Goal: Information Seeking & Learning: Learn about a topic

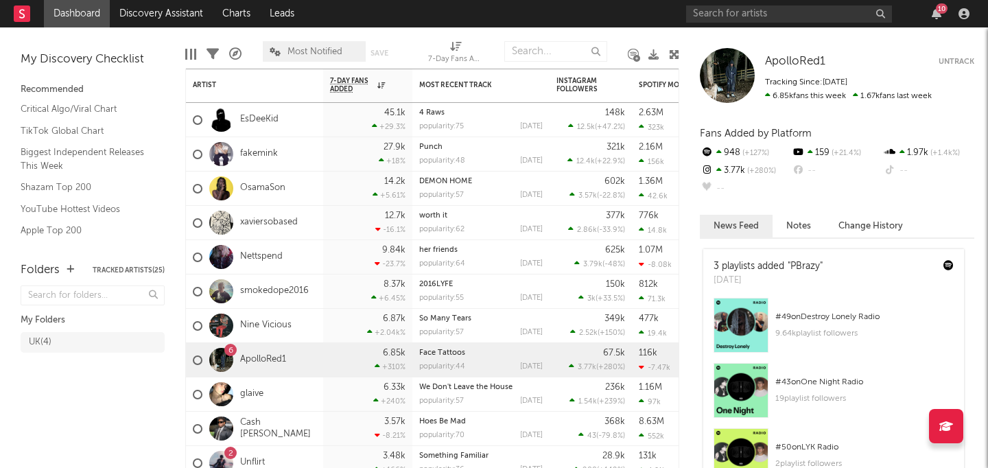
click at [723, 23] on div "10" at bounding box center [830, 13] width 288 height 27
click at [722, 8] on input "text" at bounding box center [789, 13] width 206 height 17
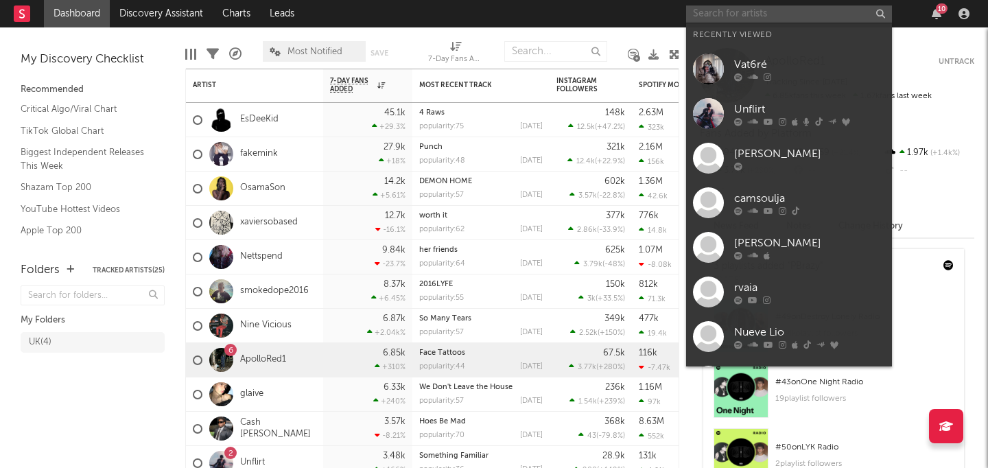
paste input "Venus & the Flytraps"
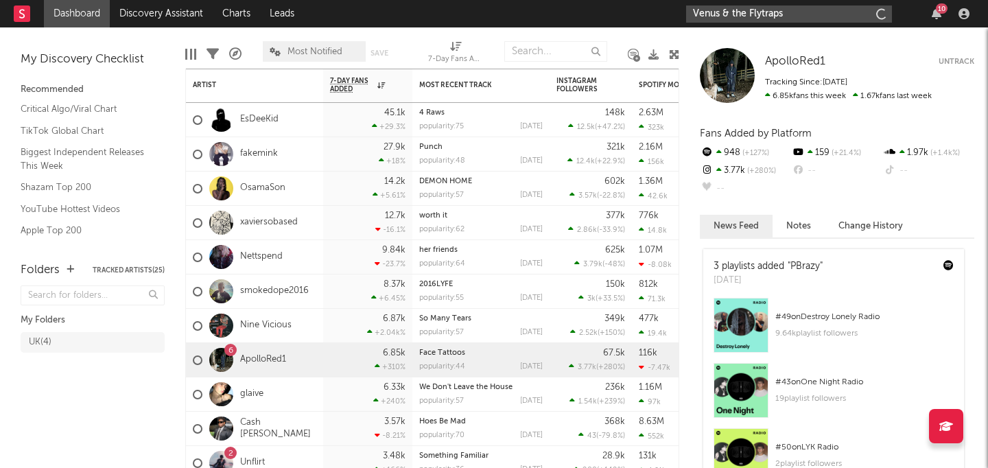
type input "Venus & the Flytraps"
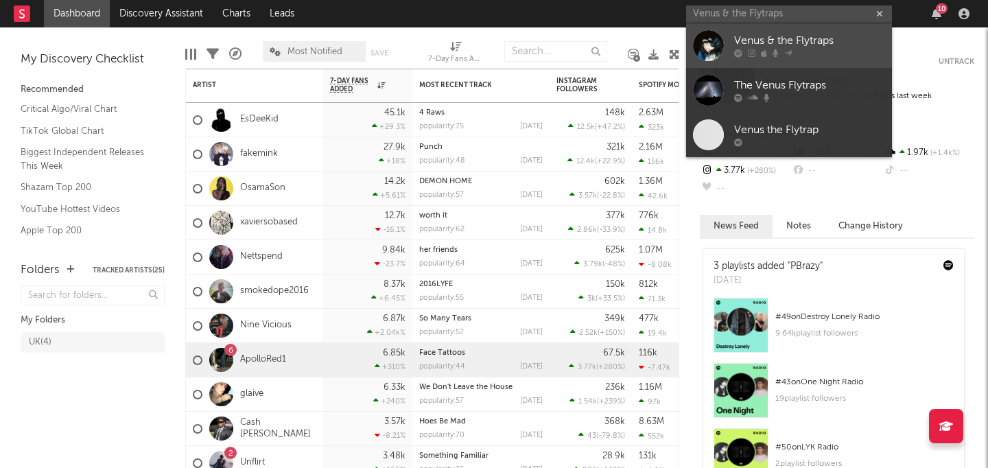
click at [728, 42] on link "Venus & the Flytraps" at bounding box center [789, 45] width 206 height 45
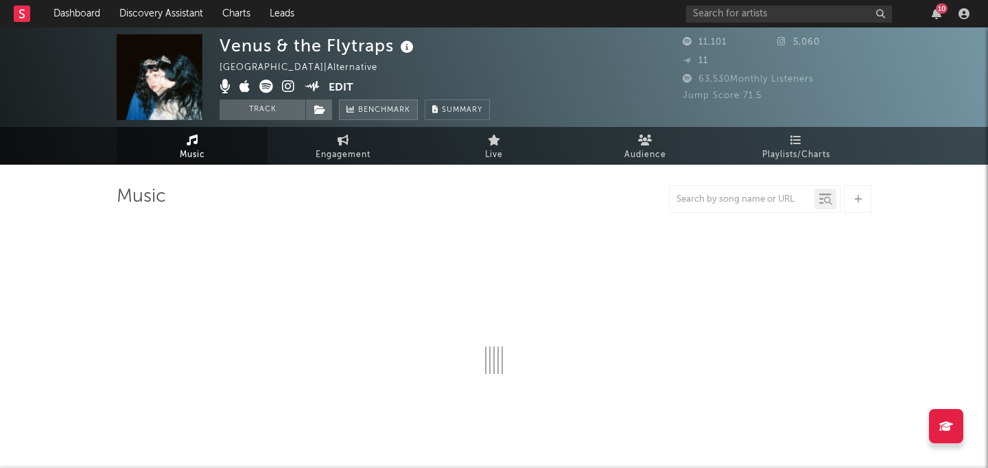
select select "6m"
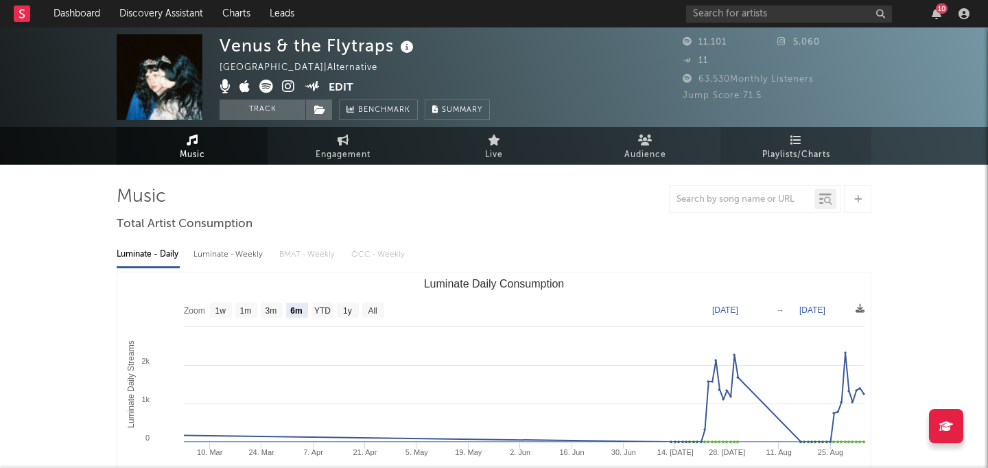
click at [787, 135] on link "Playlists/Charts" at bounding box center [796, 146] width 151 height 38
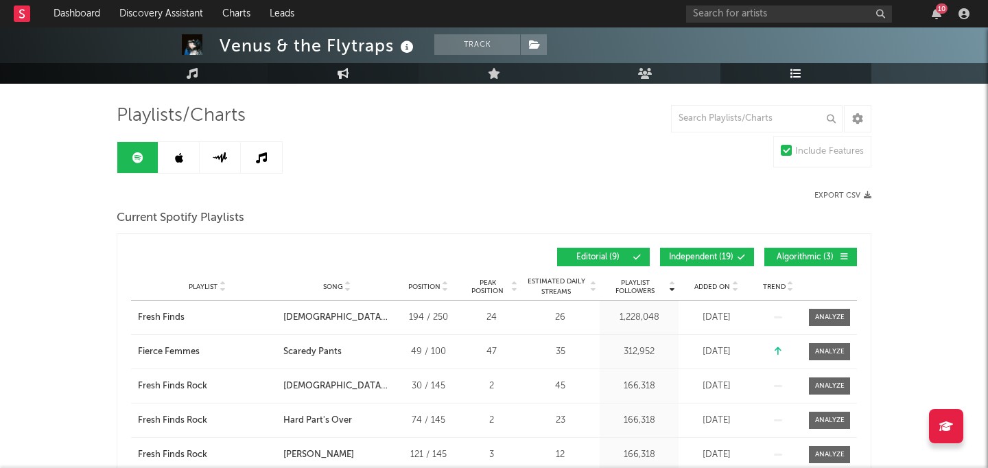
scroll to position [82, 0]
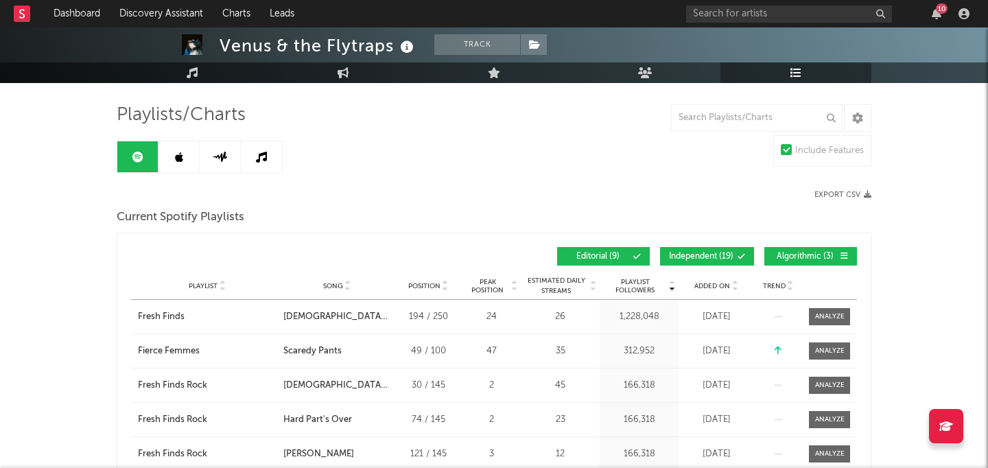
click at [181, 157] on icon at bounding box center [179, 157] width 8 height 11
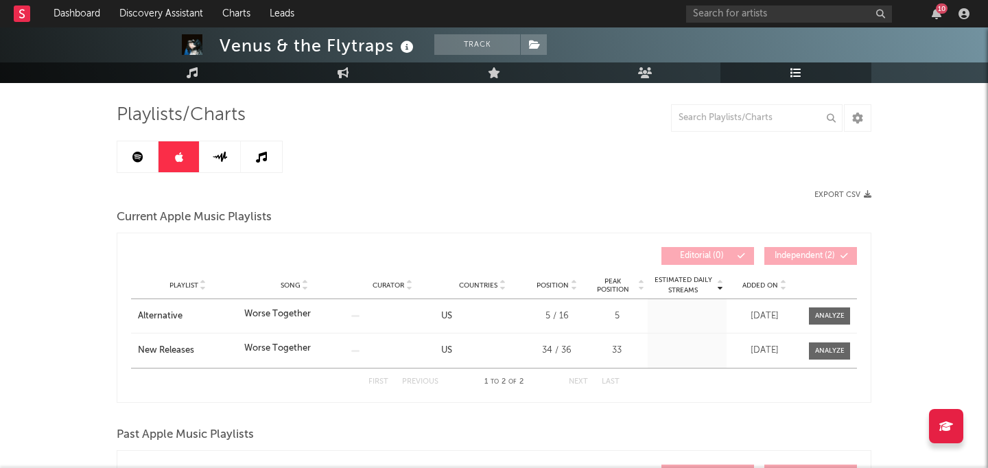
click at [216, 161] on icon at bounding box center [220, 157] width 16 height 10
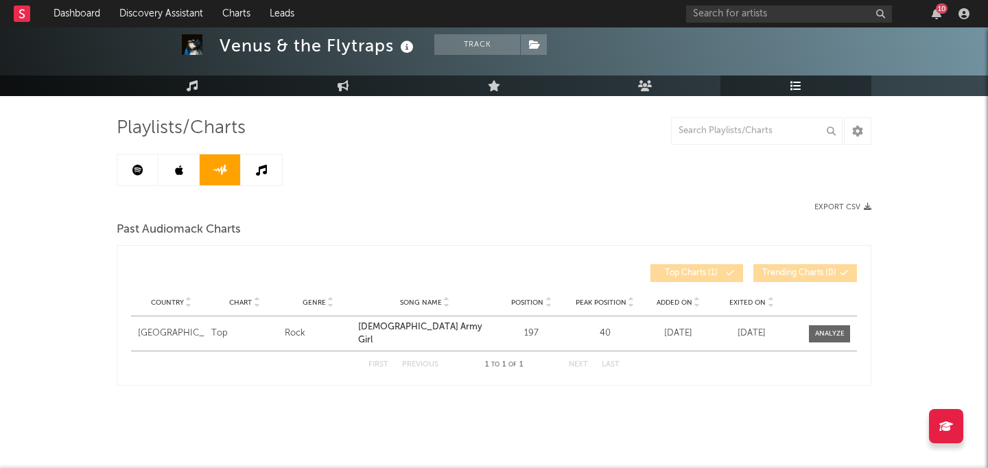
scroll to position [69, 0]
click at [256, 174] on icon at bounding box center [261, 170] width 11 height 11
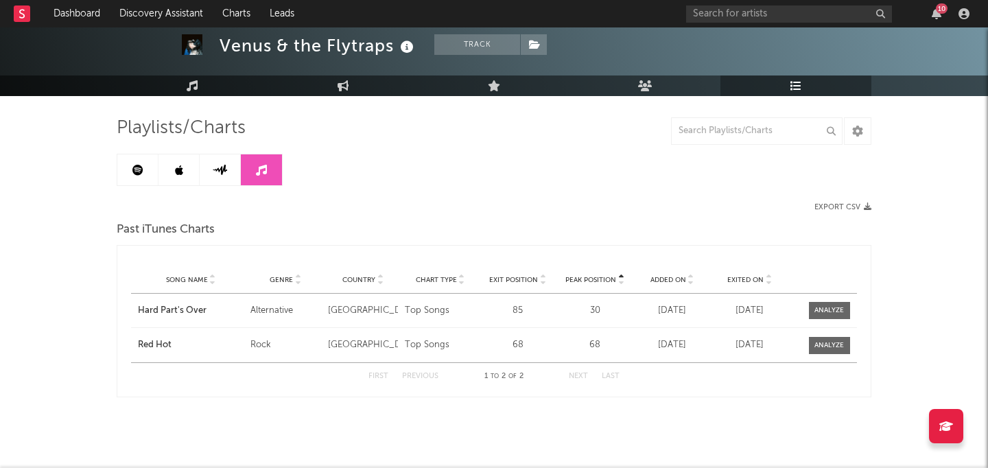
click at [143, 170] on link at bounding box center [137, 169] width 41 height 31
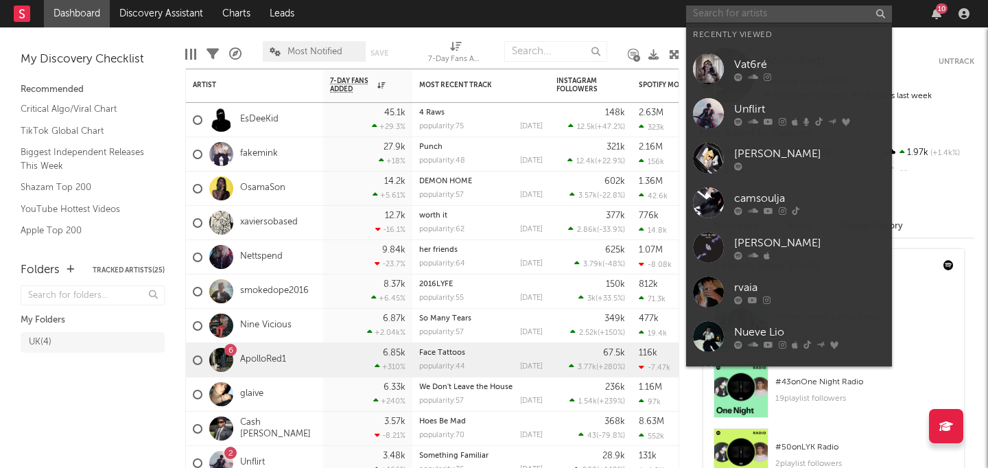
click at [739, 19] on input "text" at bounding box center [789, 13] width 206 height 17
paste input "Venus & the Flytraps"
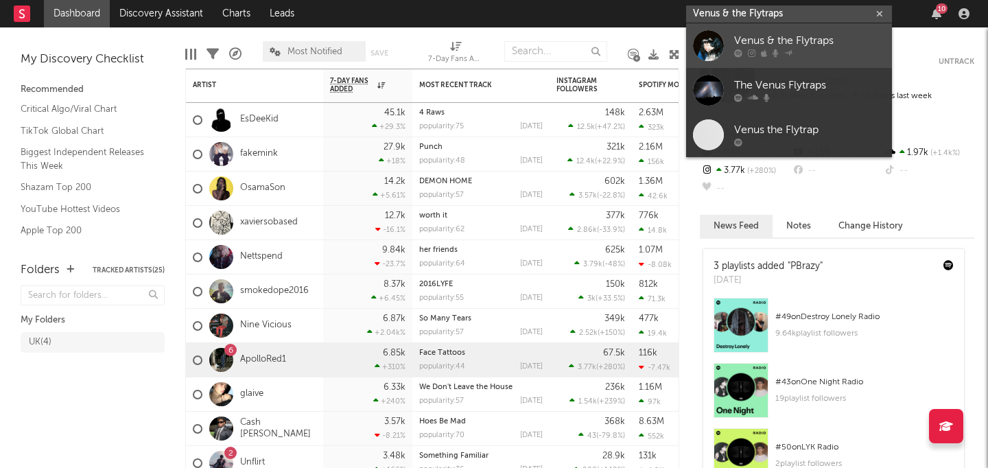
type input "Venus & the Flytraps"
click at [746, 43] on div "Venus & the Flytraps" at bounding box center [809, 41] width 151 height 16
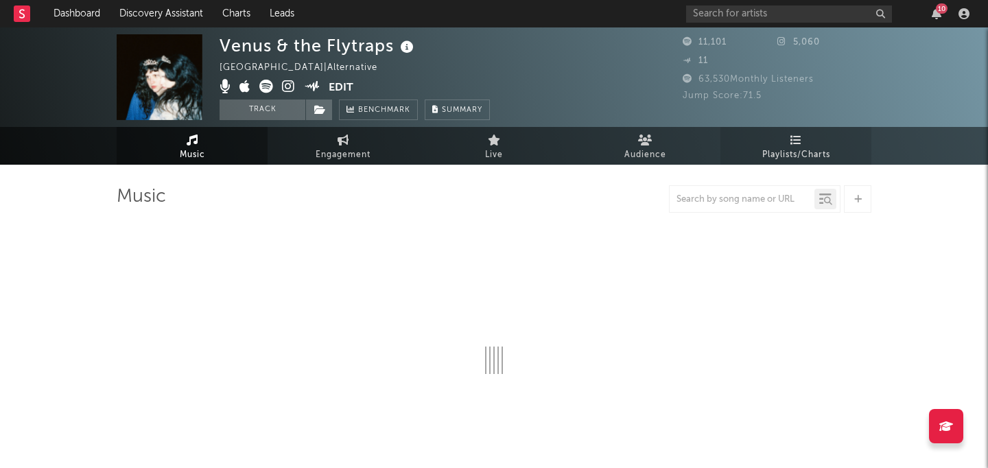
click at [775, 130] on link "Playlists/Charts" at bounding box center [796, 146] width 151 height 38
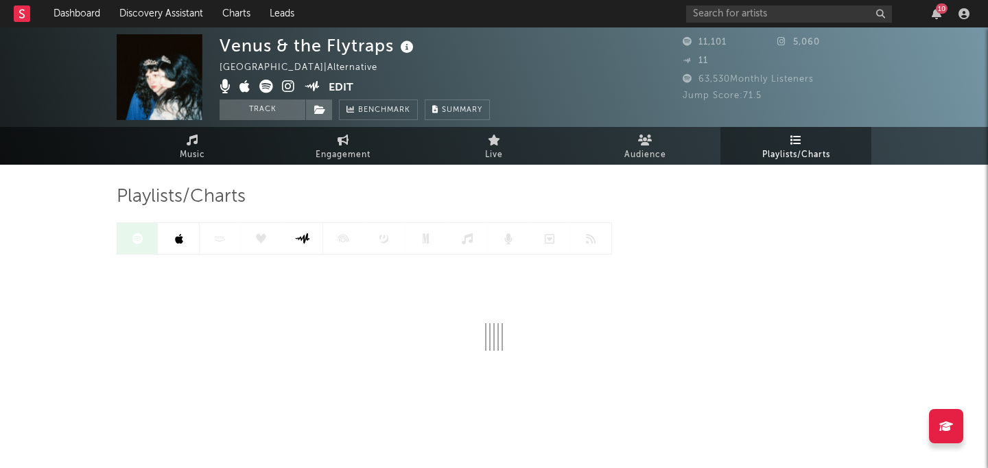
scroll to position [41, 0]
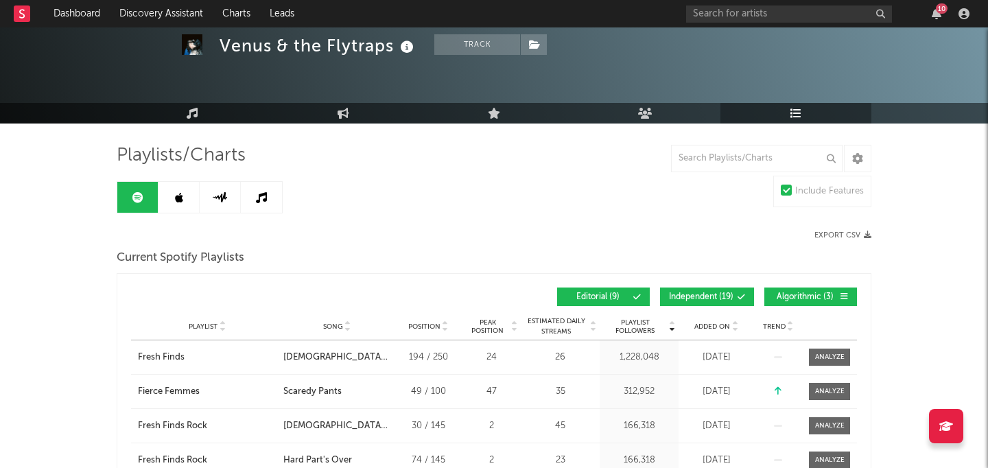
click at [178, 205] on link at bounding box center [179, 197] width 41 height 31
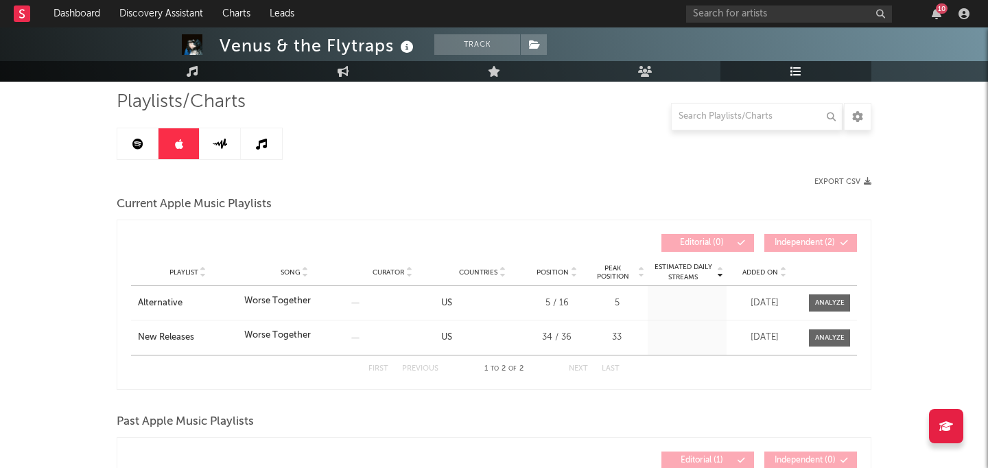
scroll to position [94, 0]
click at [148, 151] on link at bounding box center [137, 144] width 41 height 31
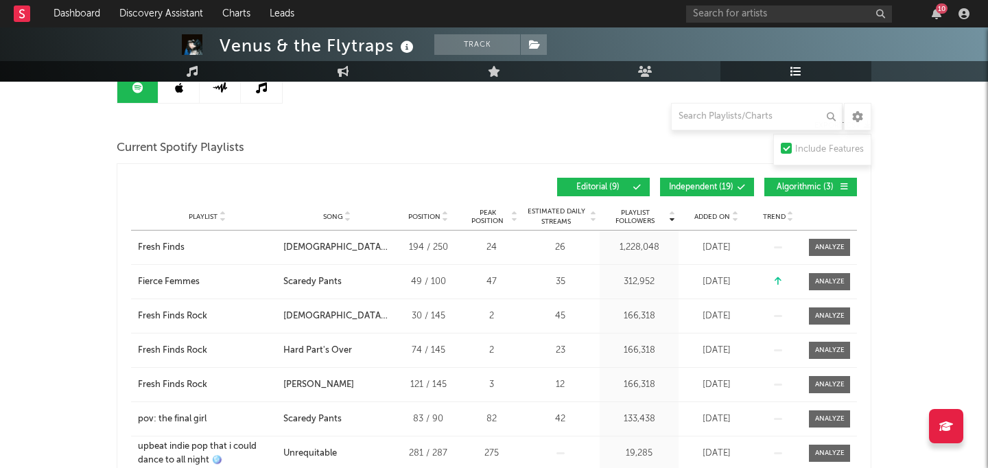
scroll to position [161, 0]
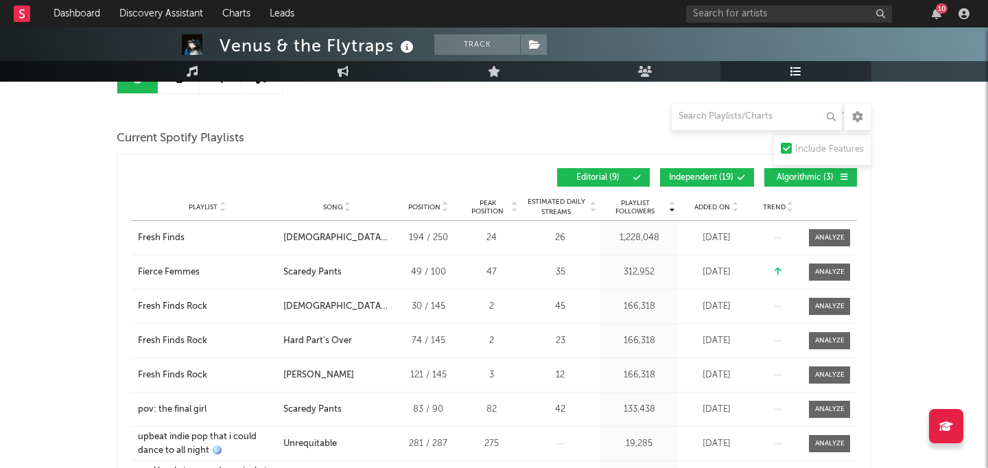
click at [778, 1] on div "10" at bounding box center [830, 13] width 288 height 27
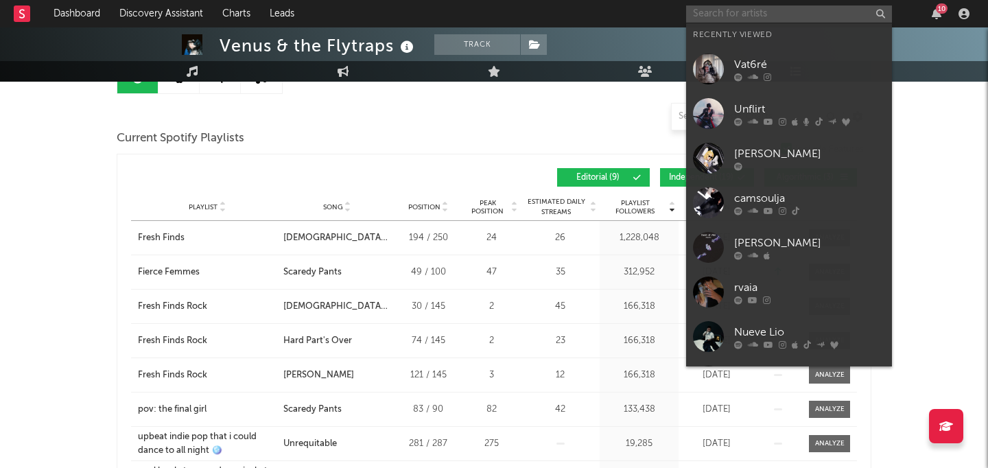
click at [778, 10] on input "text" at bounding box center [789, 13] width 206 height 17
paste input "HORNET"
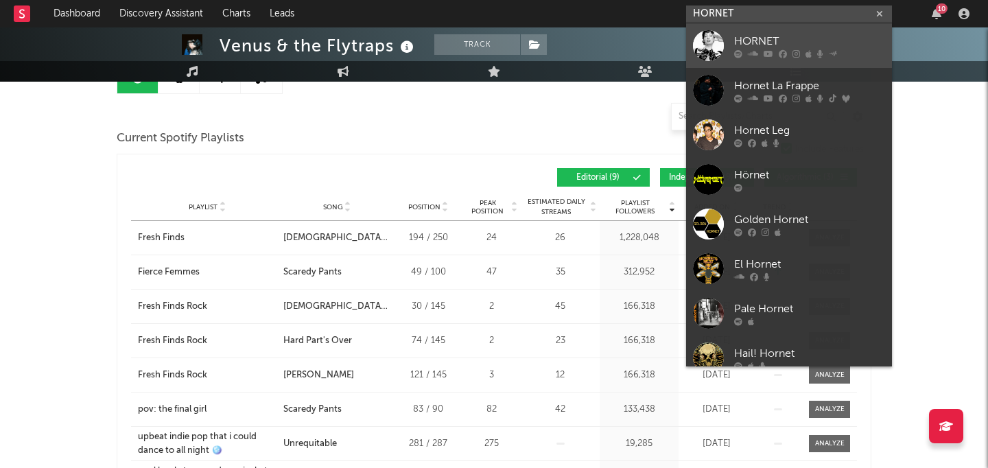
type input "HORNET"
click at [763, 35] on div "HORNET" at bounding box center [809, 41] width 151 height 16
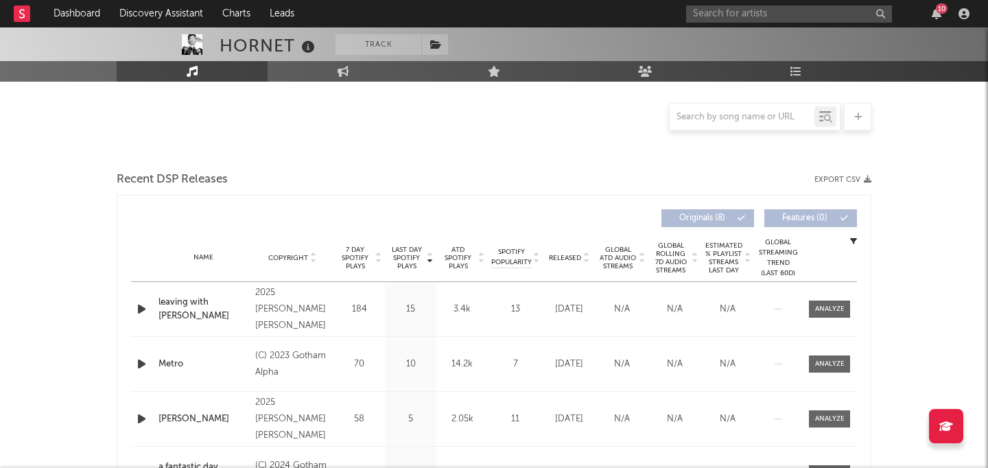
scroll to position [404, 0]
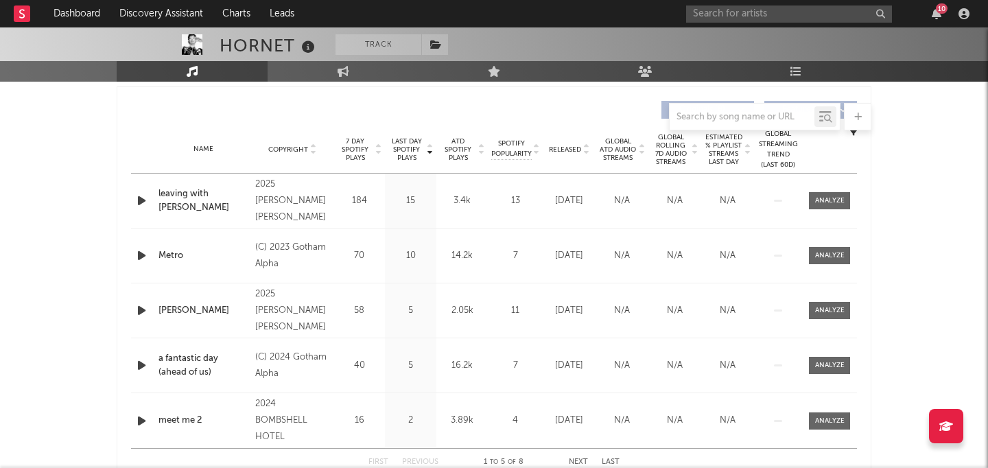
select select "6m"
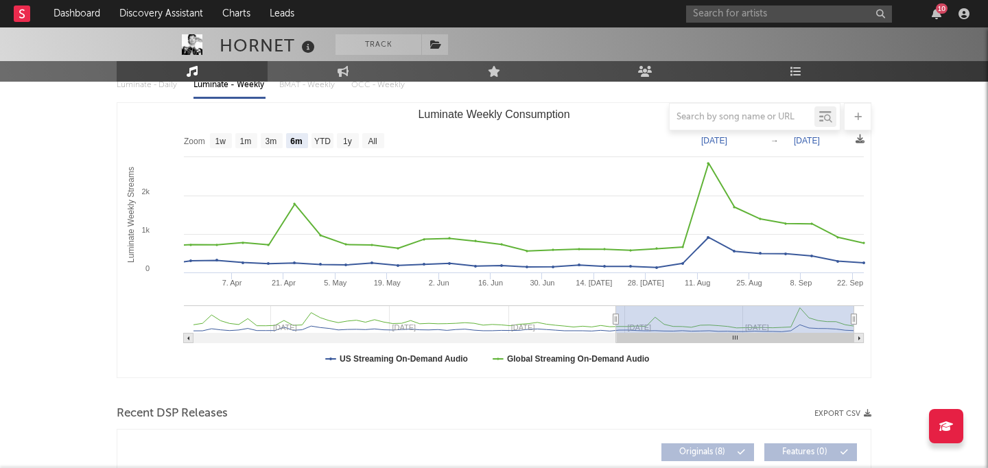
scroll to position [0, 0]
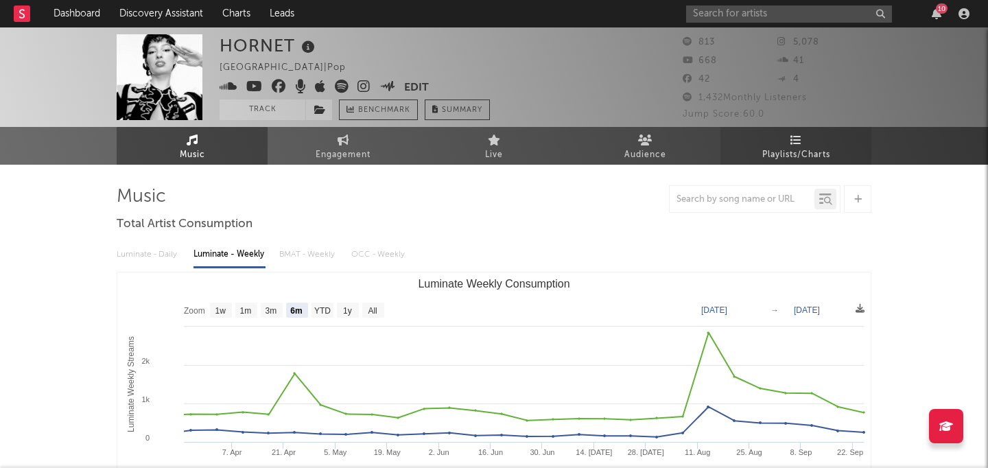
click at [780, 151] on span "Playlists/Charts" at bounding box center [797, 155] width 68 height 16
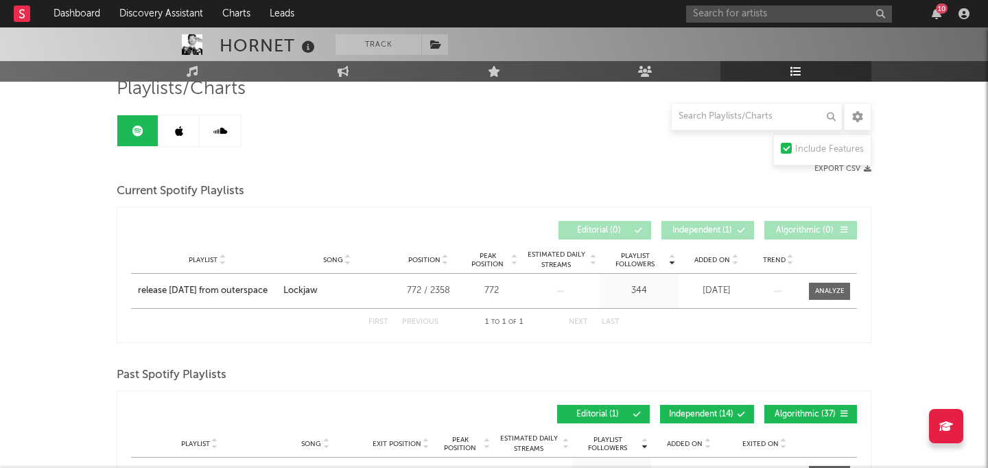
scroll to position [108, 0]
click at [187, 139] on link at bounding box center [179, 130] width 41 height 31
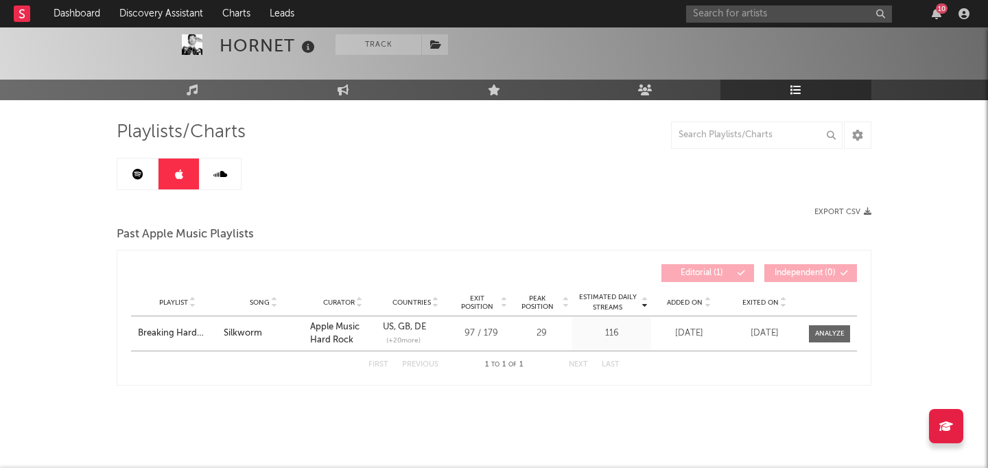
scroll to position [65, 0]
click at [227, 161] on link at bounding box center [220, 174] width 41 height 31
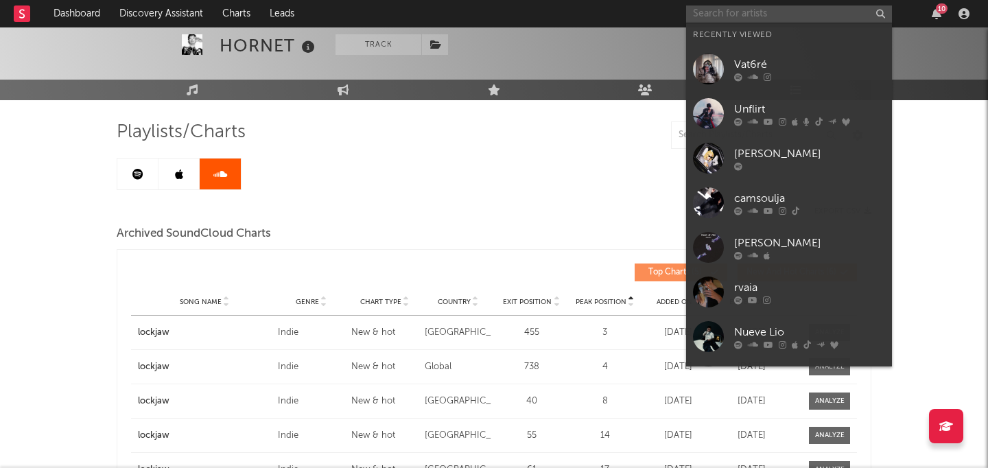
click at [824, 16] on input "text" at bounding box center [789, 13] width 206 height 17
paste input "STMG Demguyz"
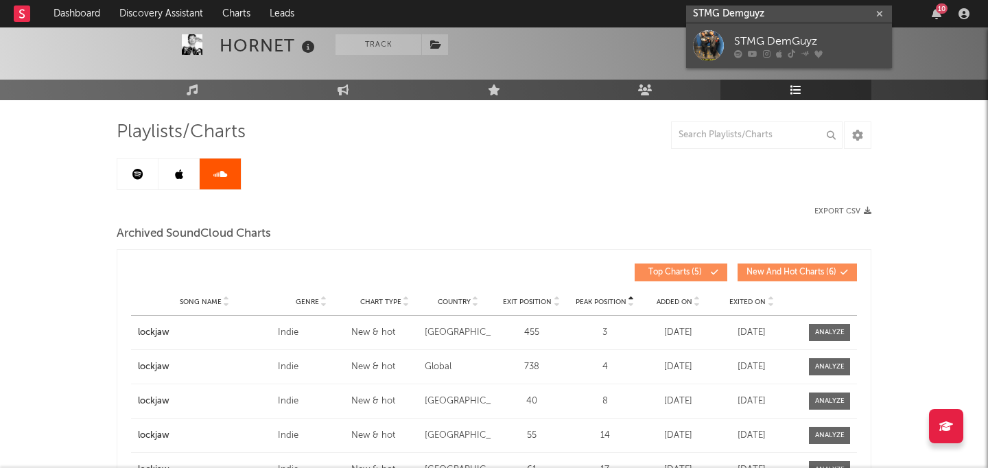
type input "STMG Demguyz"
click at [789, 33] on div "STMG DemGuyz" at bounding box center [809, 41] width 151 height 16
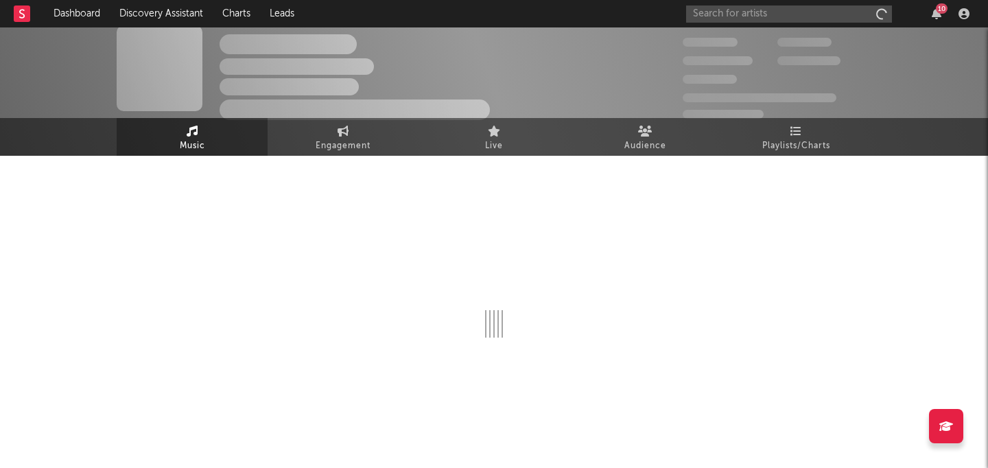
scroll to position [9, 0]
click at [770, 146] on span "Playlists/Charts" at bounding box center [797, 146] width 68 height 16
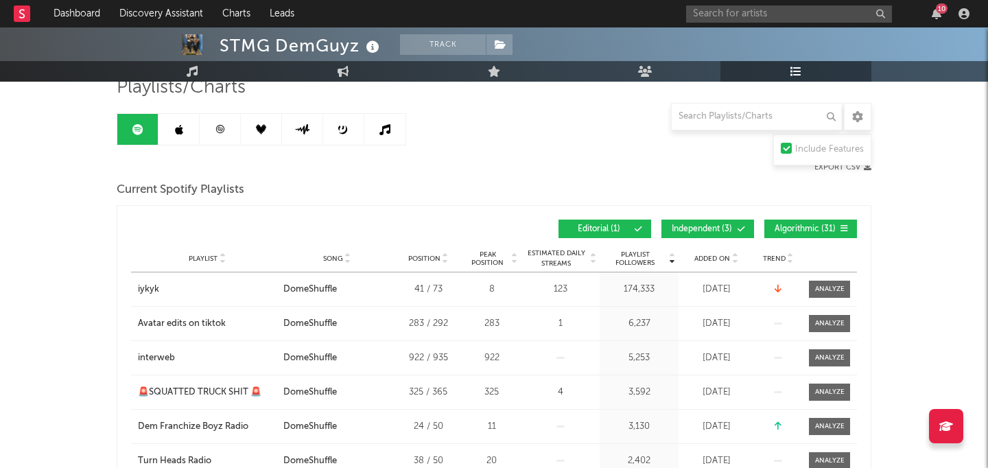
scroll to position [110, 0]
click at [189, 137] on link at bounding box center [179, 128] width 41 height 31
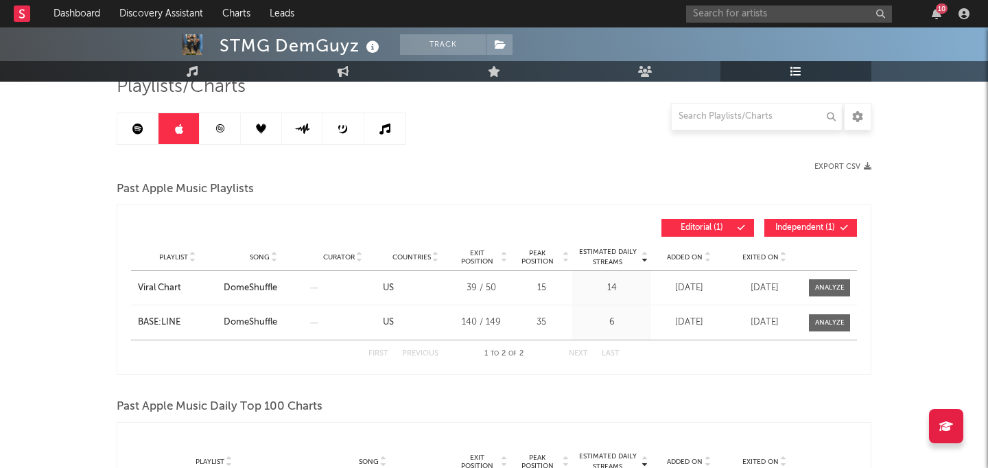
click at [292, 139] on link at bounding box center [302, 128] width 41 height 31
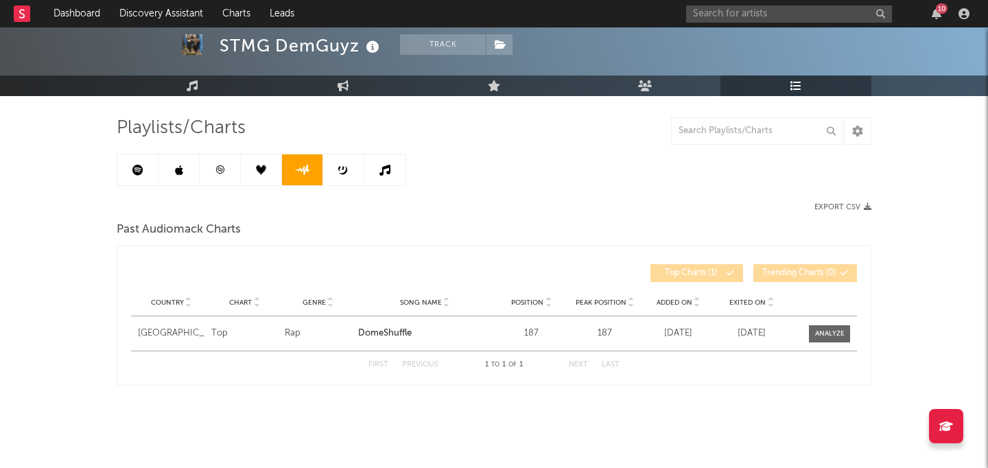
scroll to position [69, 0]
click at [249, 162] on link at bounding box center [261, 169] width 41 height 31
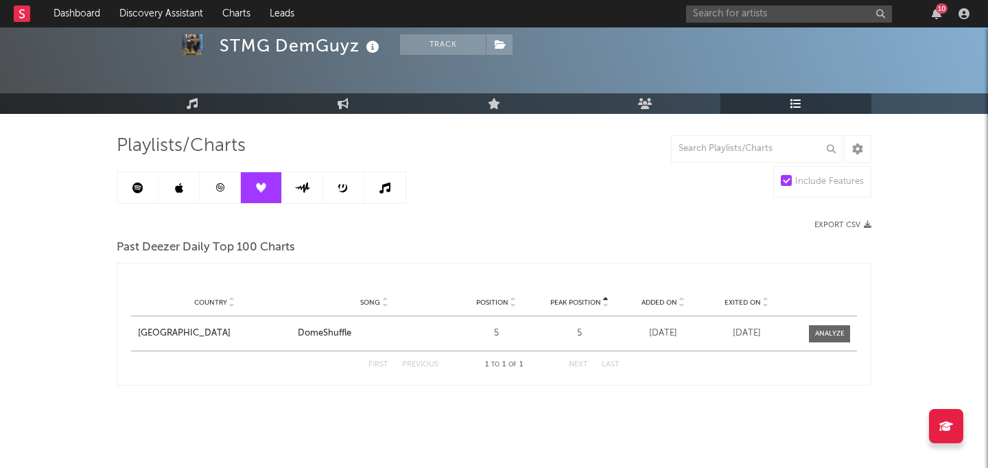
scroll to position [51, 0]
click at [218, 194] on link at bounding box center [220, 187] width 41 height 31
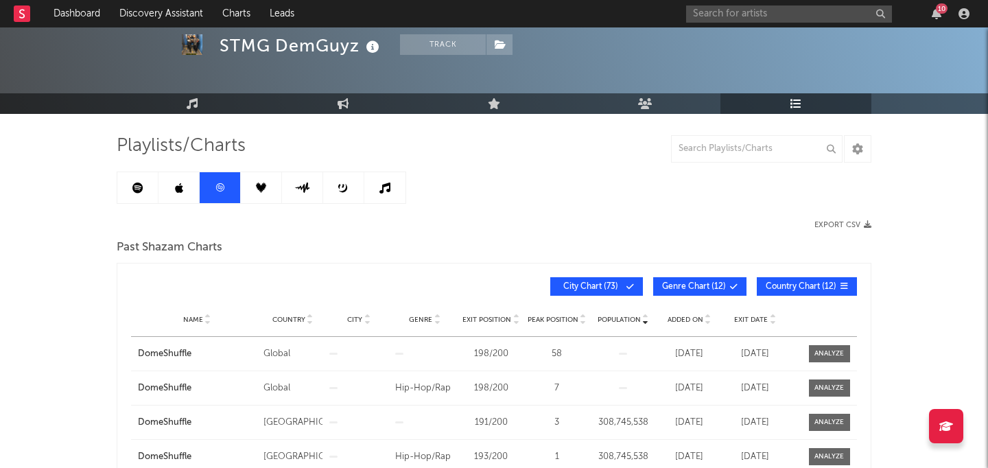
click at [350, 193] on link at bounding box center [343, 187] width 41 height 31
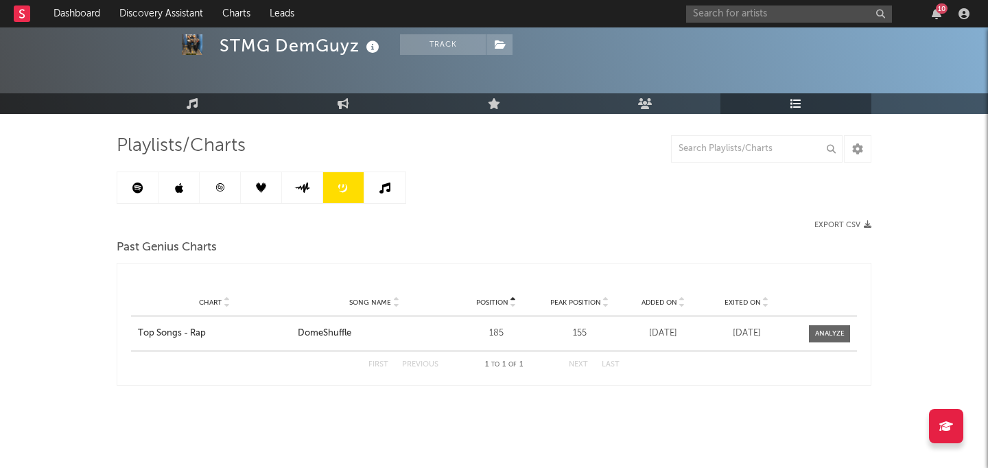
click at [387, 189] on icon at bounding box center [385, 188] width 11 height 11
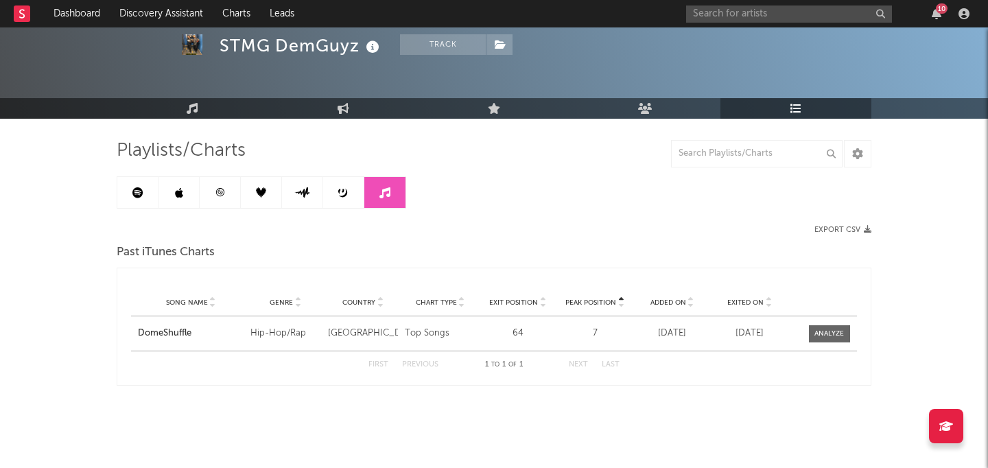
click at [824, 4] on div "10" at bounding box center [830, 13] width 288 height 27
click at [824, 22] on div "10" at bounding box center [830, 13] width 288 height 27
paste input "Zayskii"
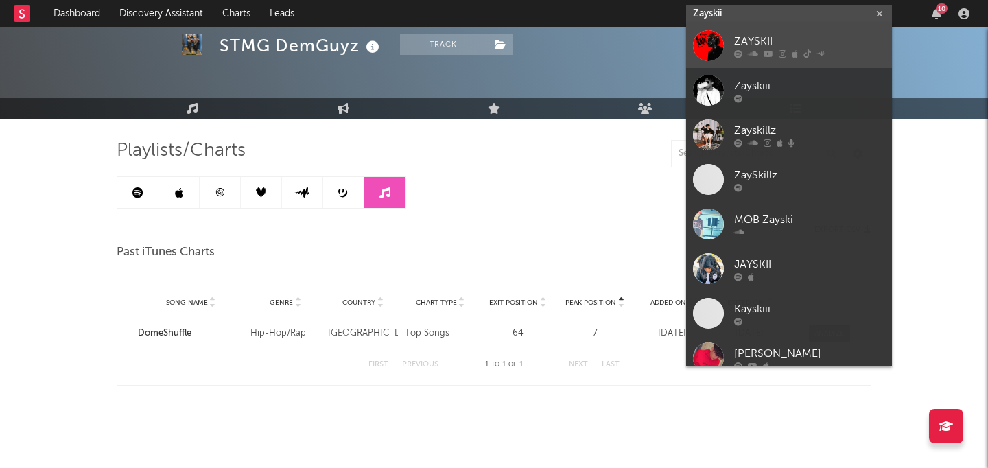
type input "Zayskii"
click at [819, 37] on div "ZAYSKII" at bounding box center [809, 41] width 151 height 16
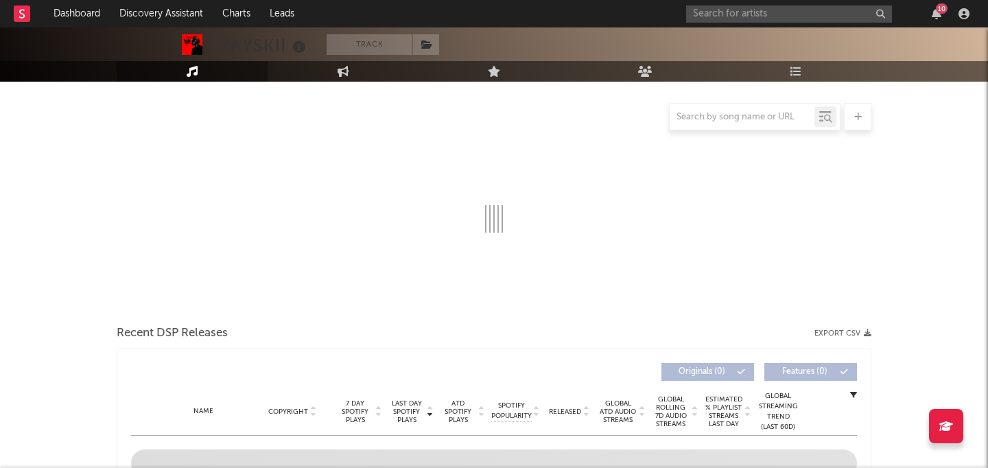
scroll to position [142, 0]
select select "6m"
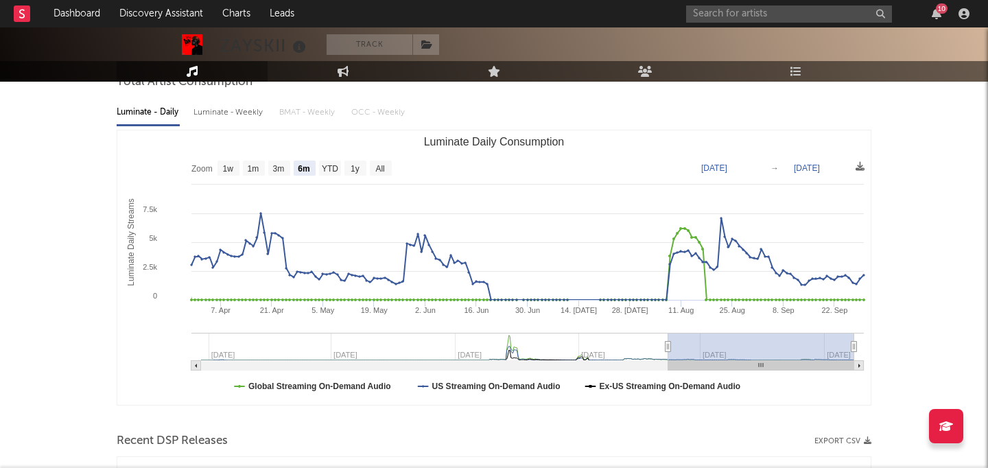
scroll to position [0, 0]
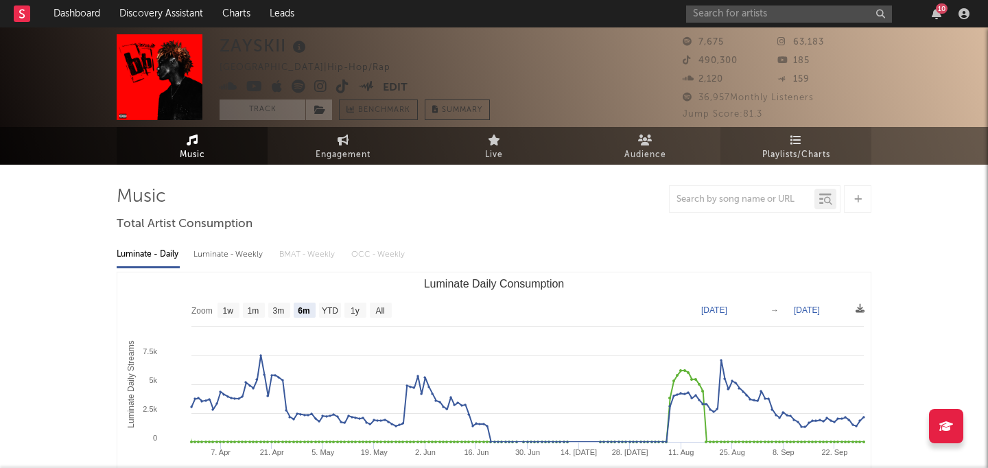
click at [824, 152] on span "Playlists/Charts" at bounding box center [797, 155] width 68 height 16
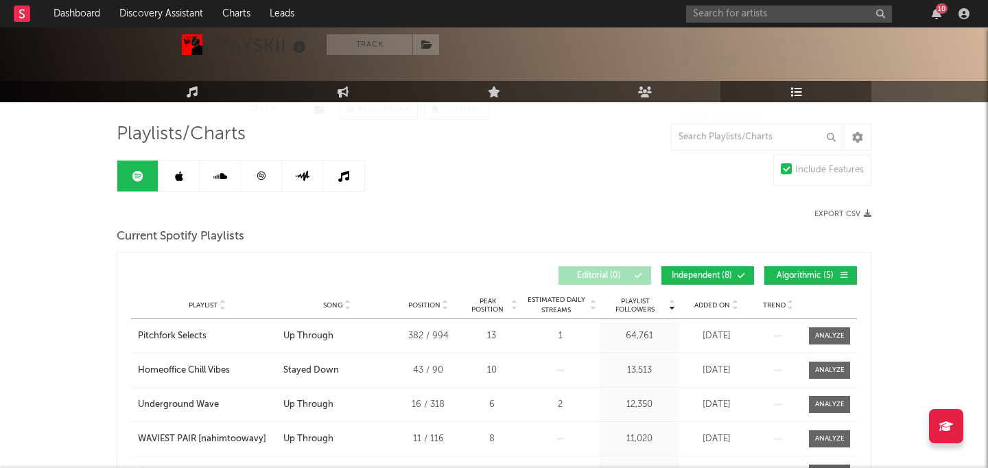
scroll to position [82, 0]
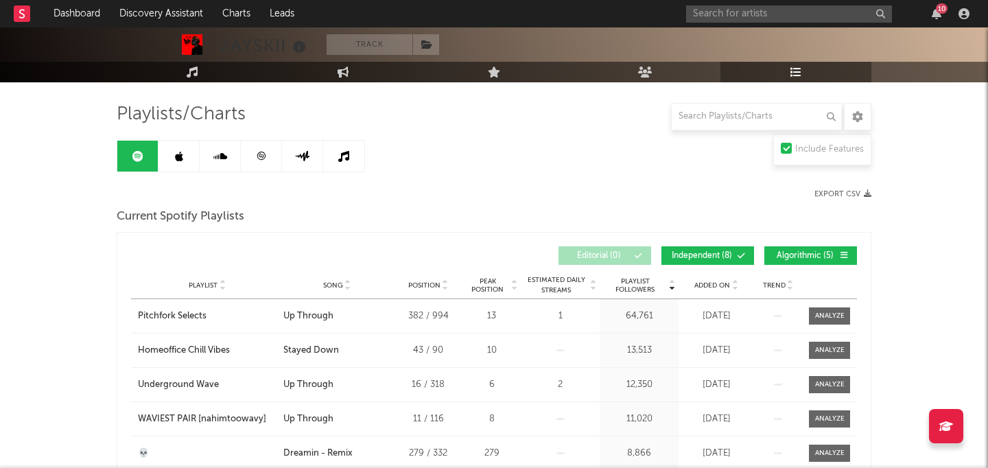
click at [184, 155] on link at bounding box center [179, 156] width 41 height 31
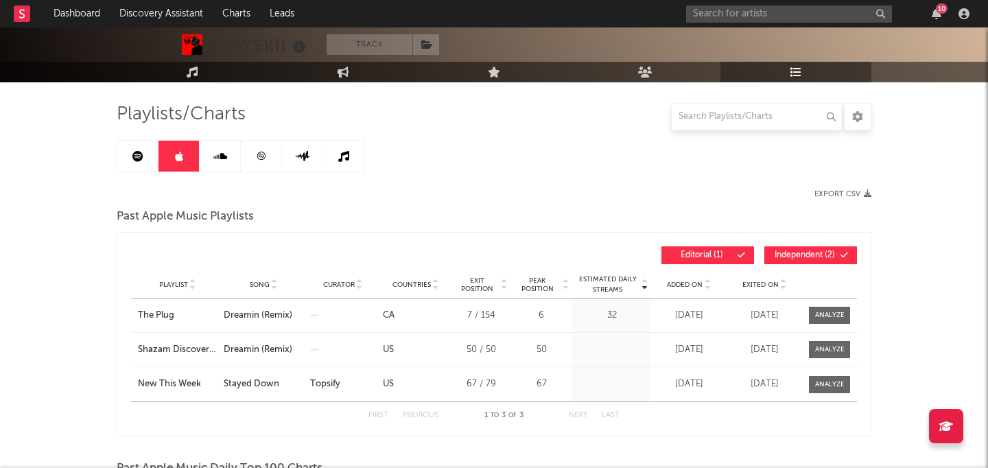
click at [200, 154] on link at bounding box center [220, 156] width 41 height 31
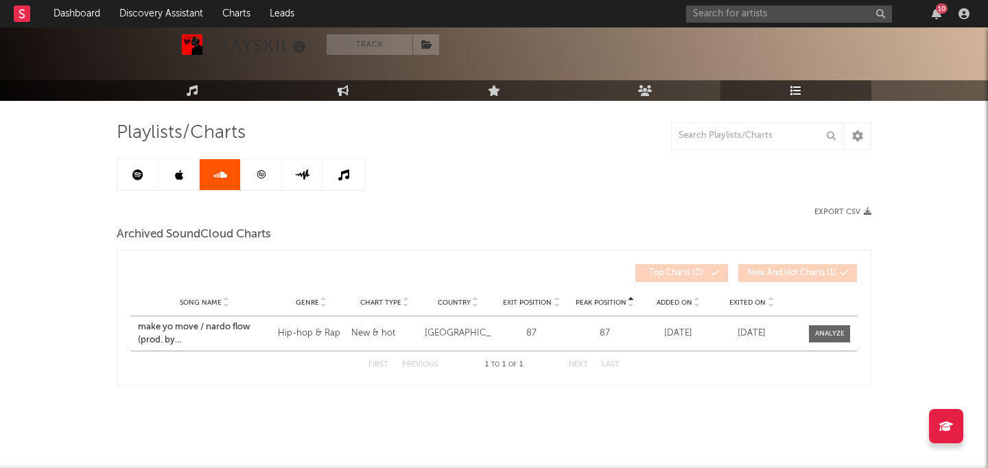
scroll to position [64, 0]
click at [238, 156] on div "Playlists/Charts Export CSV Archived SoundCloud Charts Peak Position Song Name …" at bounding box center [494, 254] width 755 height 264
click at [253, 163] on link at bounding box center [261, 174] width 41 height 31
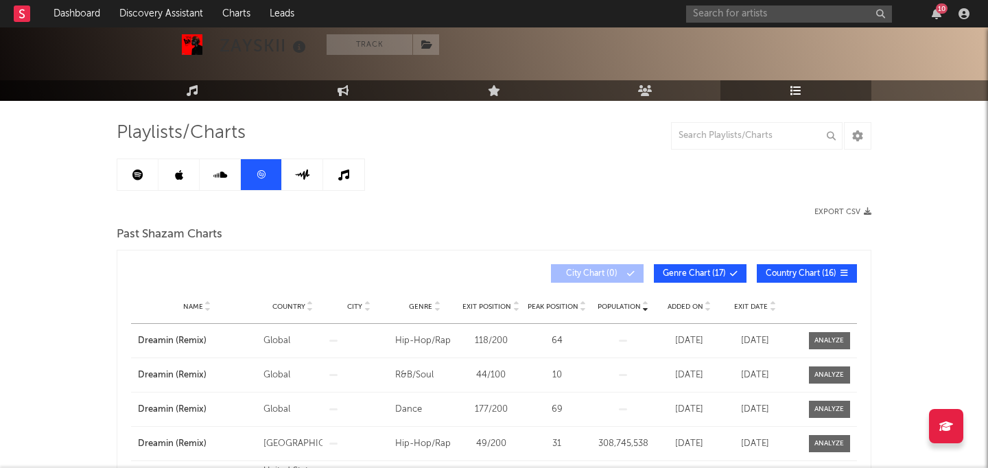
click at [290, 172] on link at bounding box center [302, 174] width 41 height 31
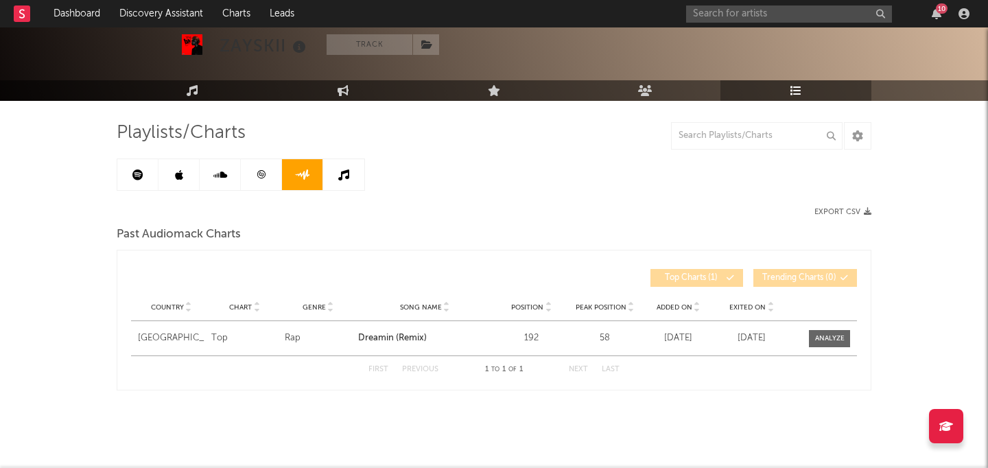
click at [349, 159] on link at bounding box center [343, 174] width 41 height 31
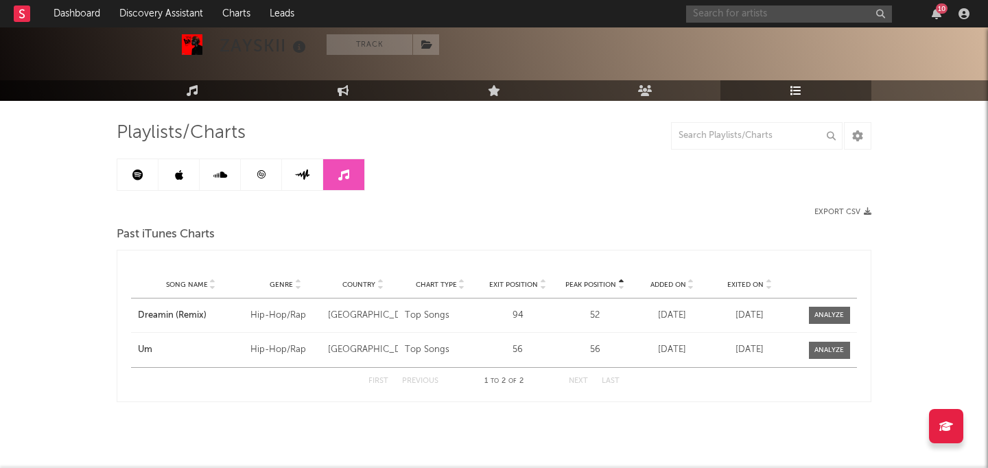
click at [796, 14] on input "text" at bounding box center [789, 13] width 206 height 17
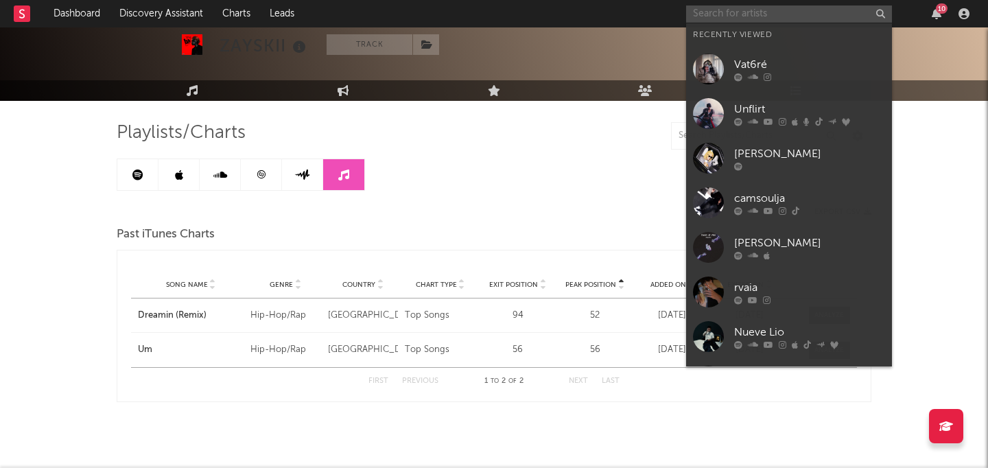
paste input "[PERSON_NAME]"
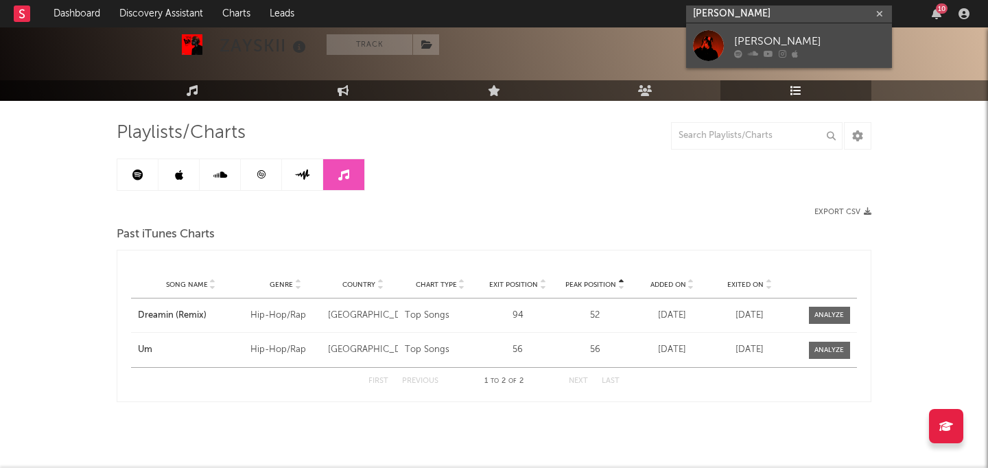
type input "[PERSON_NAME]"
click at [767, 36] on div "[PERSON_NAME]" at bounding box center [809, 41] width 151 height 16
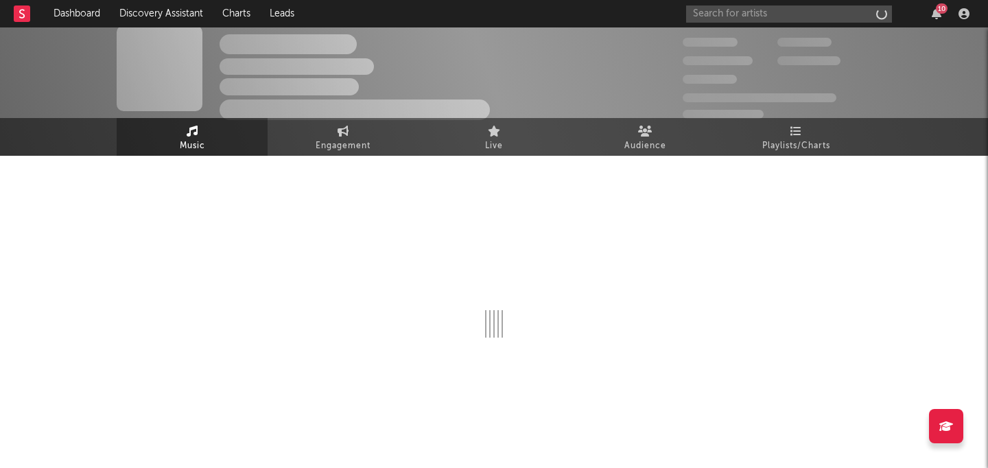
scroll to position [9, 0]
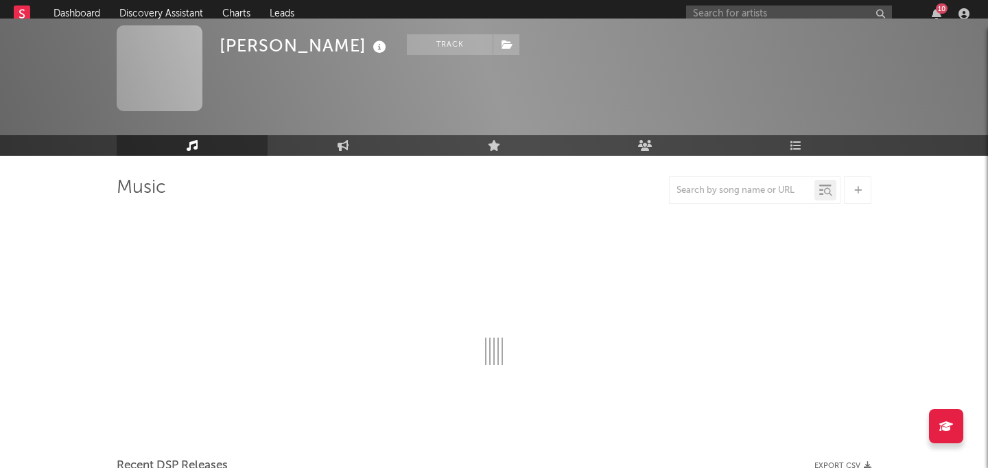
select select "6m"
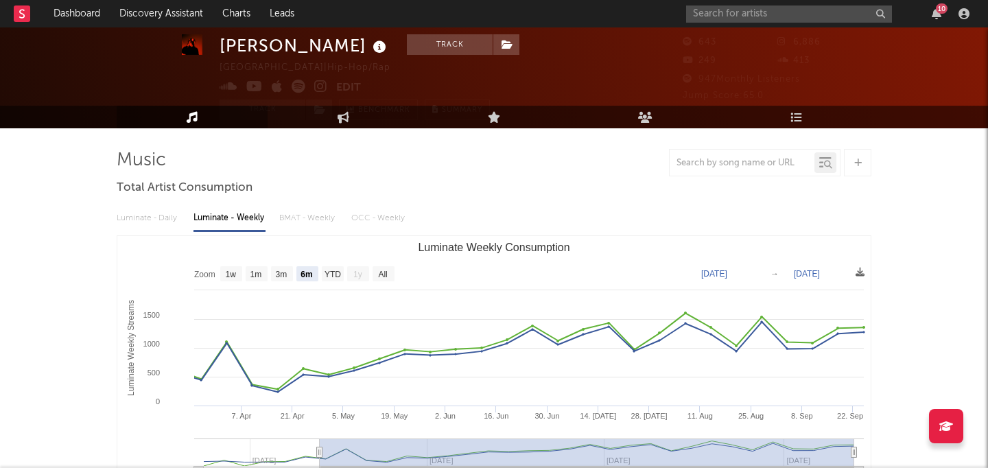
scroll to position [0, 0]
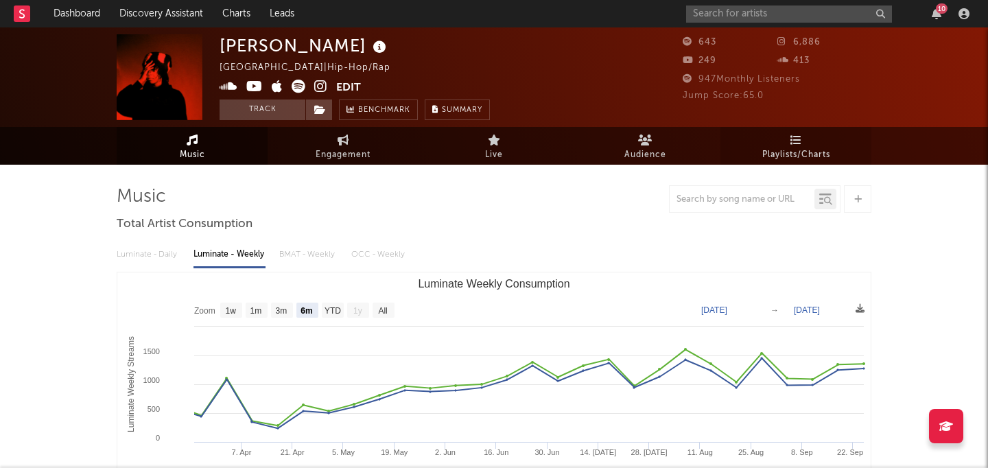
click at [791, 135] on icon at bounding box center [797, 140] width 12 height 11
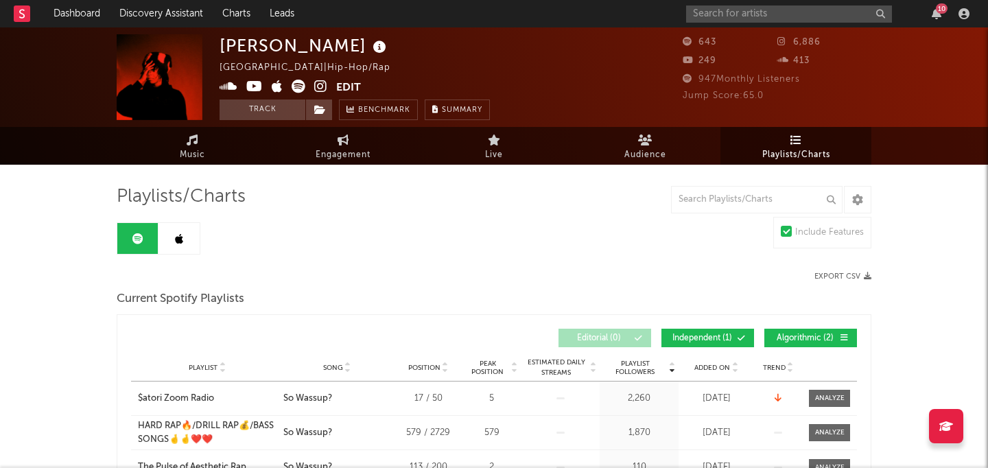
click at [168, 227] on link at bounding box center [179, 238] width 41 height 31
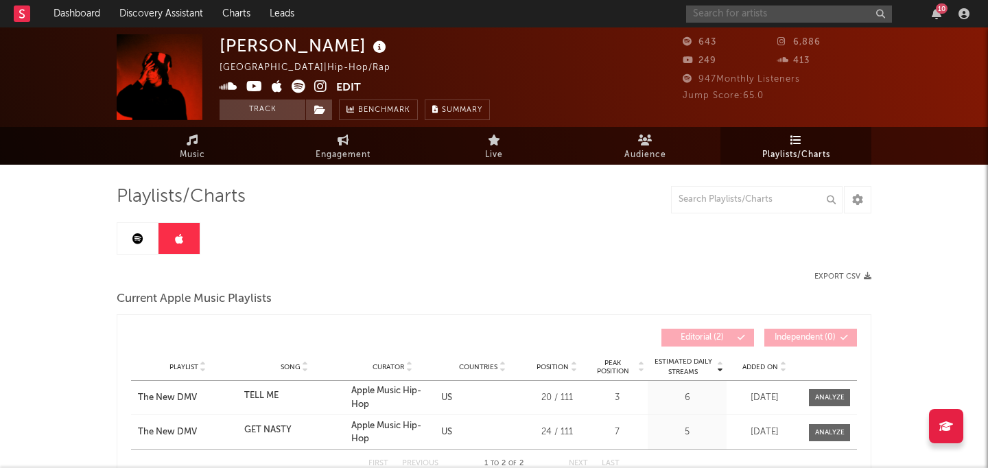
click at [798, 12] on input "text" at bounding box center [789, 13] width 206 height 17
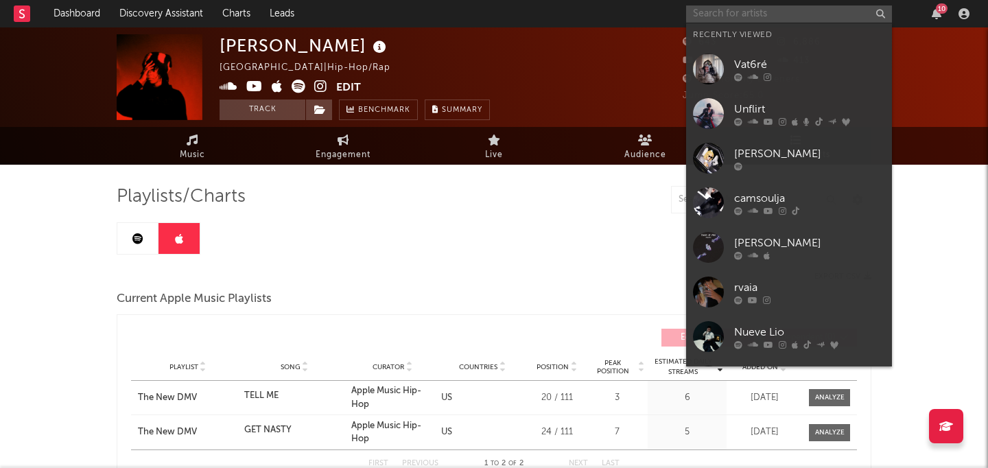
click at [798, 12] on input "text" at bounding box center [789, 13] width 206 height 17
paste input "aldrch"
type input "aldrch"
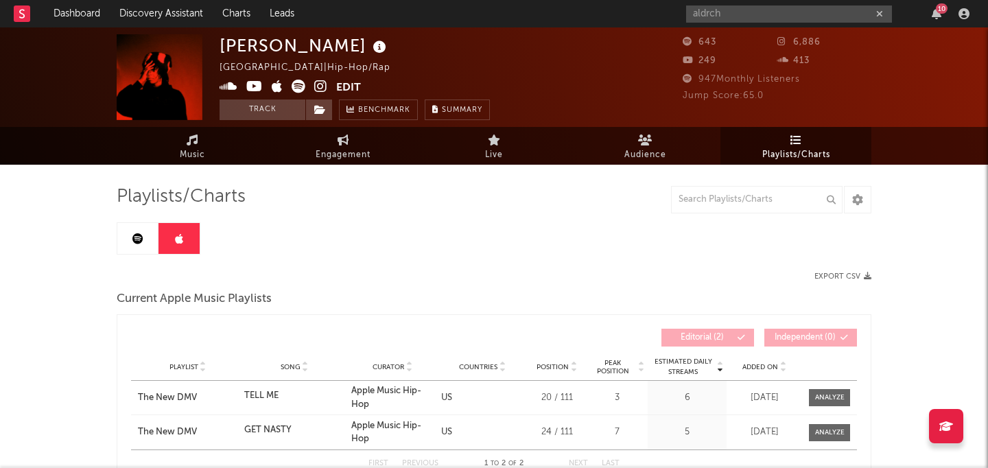
click at [767, 23] on div "aldrch 10" at bounding box center [830, 13] width 288 height 27
click at [766, 21] on input "aldrch" at bounding box center [789, 13] width 206 height 17
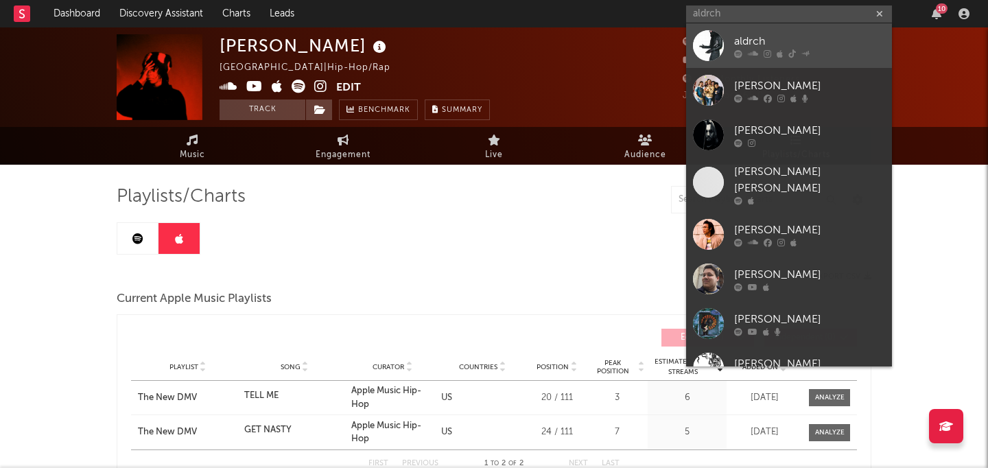
click at [763, 27] on link "aldrch" at bounding box center [789, 45] width 206 height 45
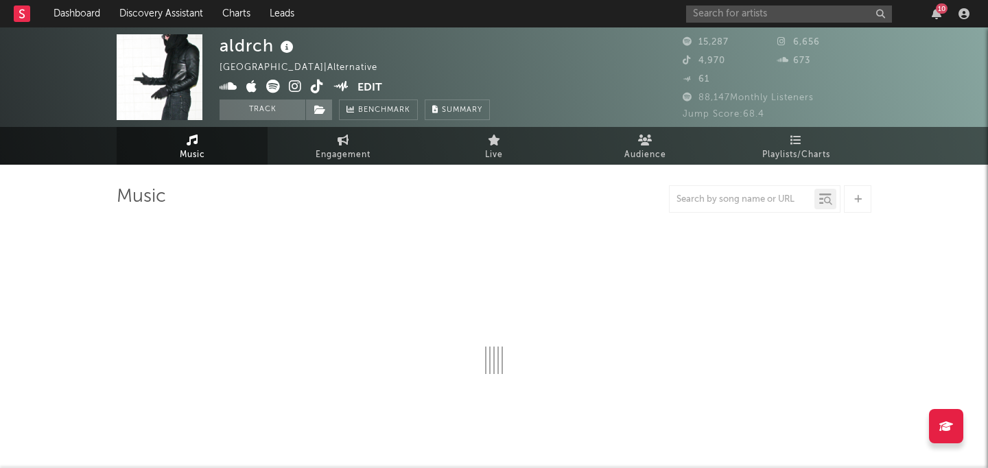
select select "6m"
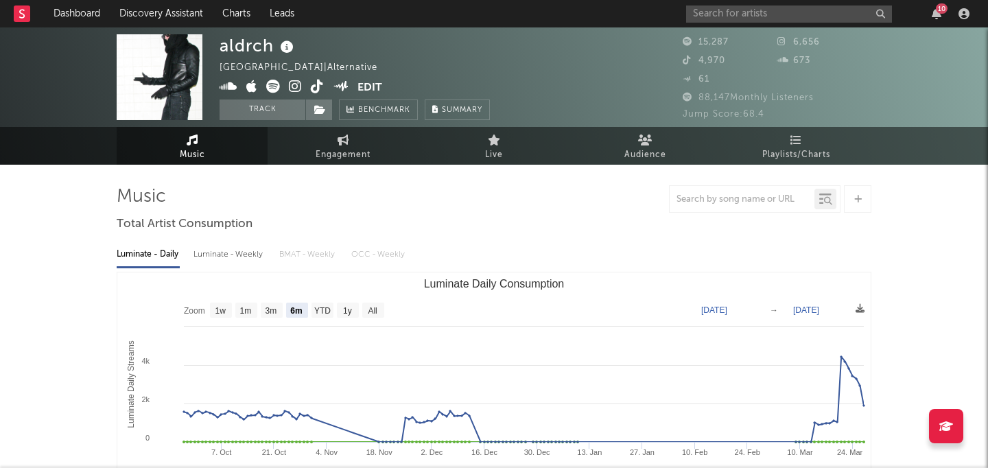
select select "6m"
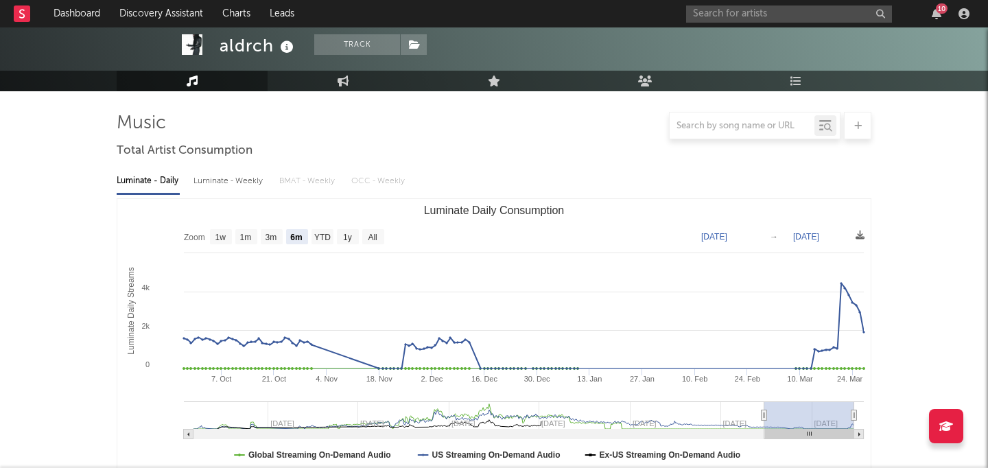
scroll to position [92, 0]
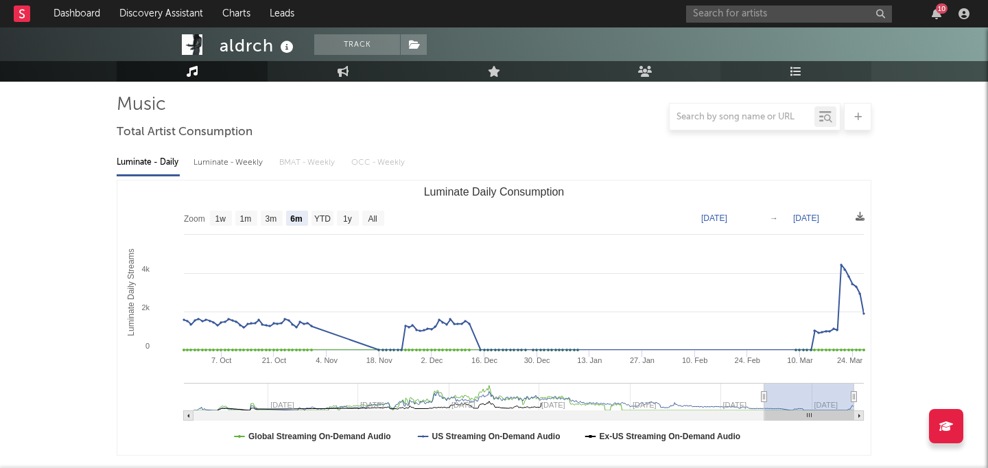
click at [813, 71] on link "Playlists/Charts" at bounding box center [796, 71] width 151 height 21
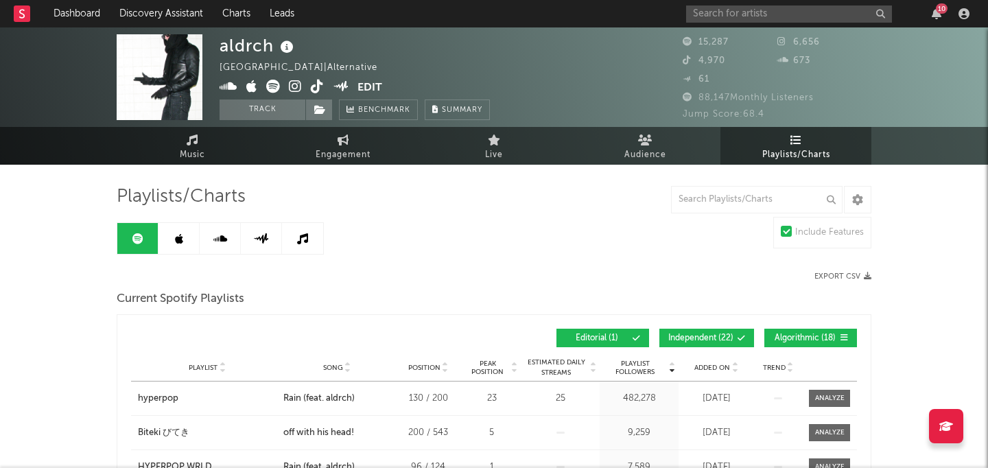
click at [181, 246] on link at bounding box center [179, 238] width 41 height 31
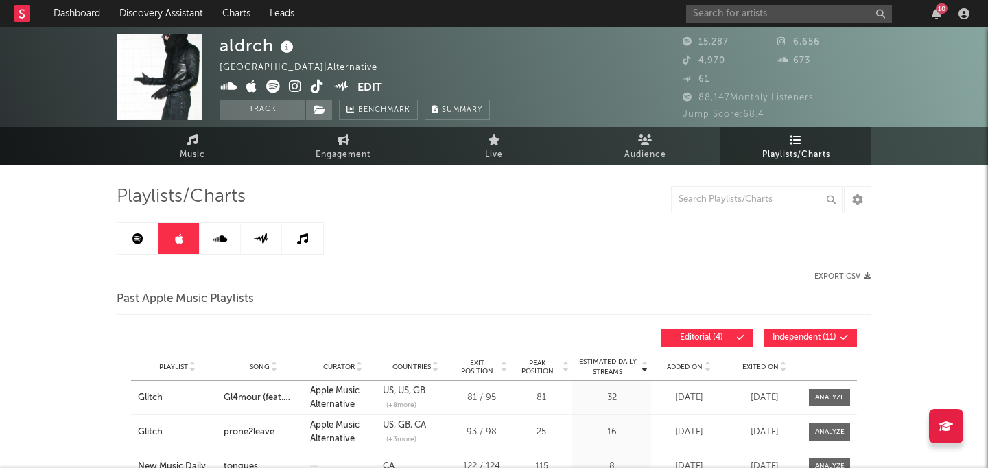
click at [221, 246] on link at bounding box center [220, 238] width 41 height 31
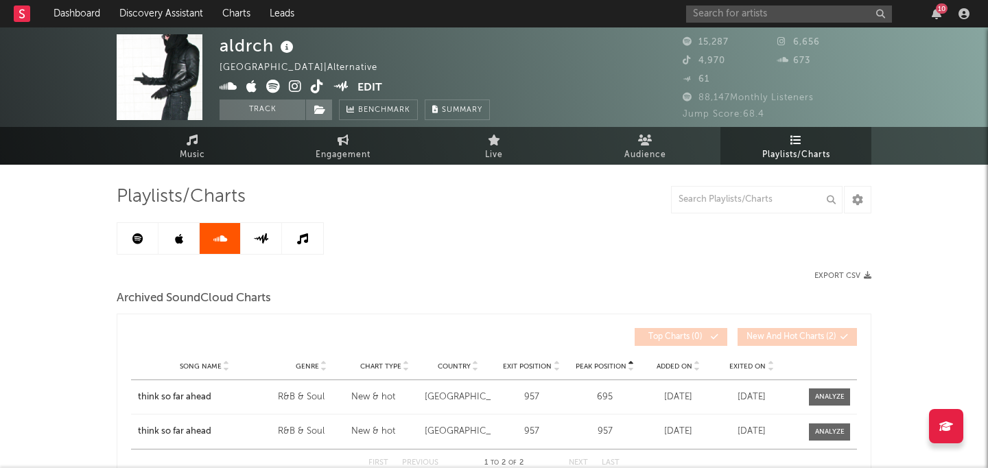
click at [262, 247] on link at bounding box center [261, 238] width 41 height 31
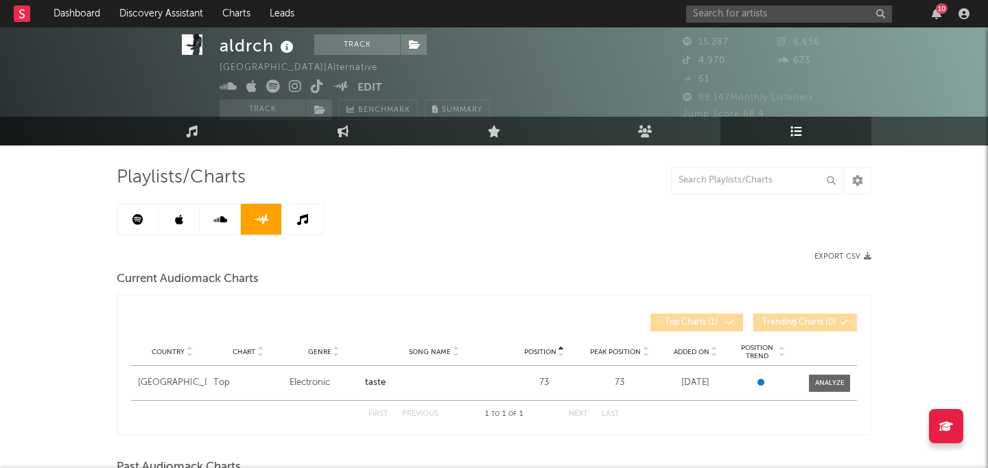
scroll to position [21, 0]
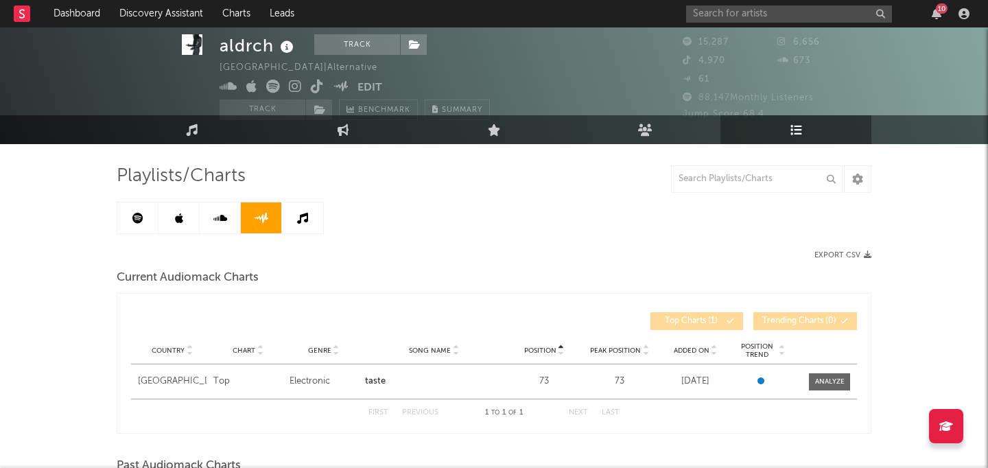
click at [297, 226] on link at bounding box center [302, 218] width 41 height 31
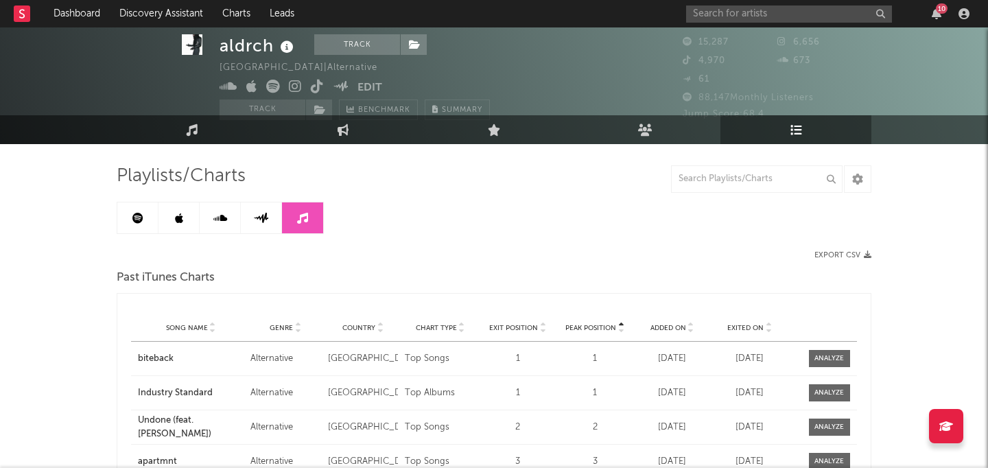
click at [224, 218] on icon at bounding box center [220, 218] width 14 height 11
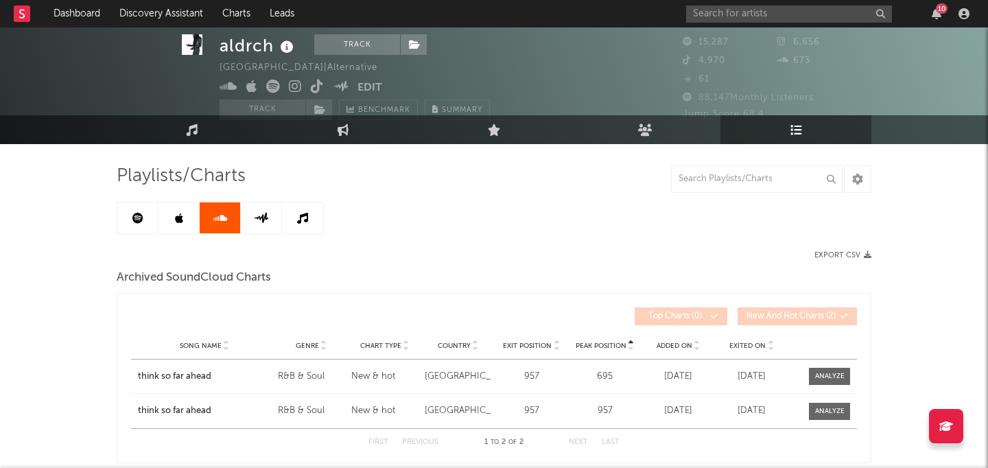
click at [176, 211] on link at bounding box center [179, 218] width 41 height 31
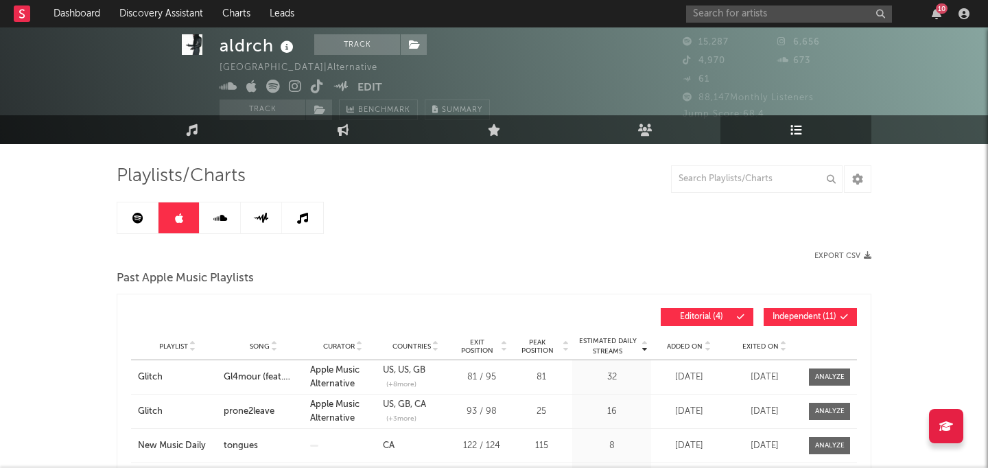
click at [135, 216] on icon at bounding box center [137, 218] width 11 height 11
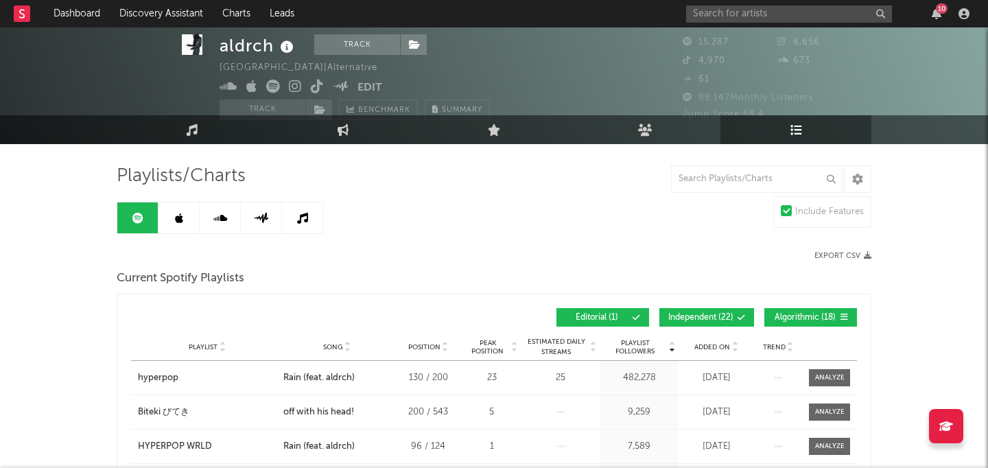
click at [736, 5] on div "10" at bounding box center [830, 13] width 288 height 27
click at [733, 14] on input "text" at bounding box center [789, 13] width 206 height 17
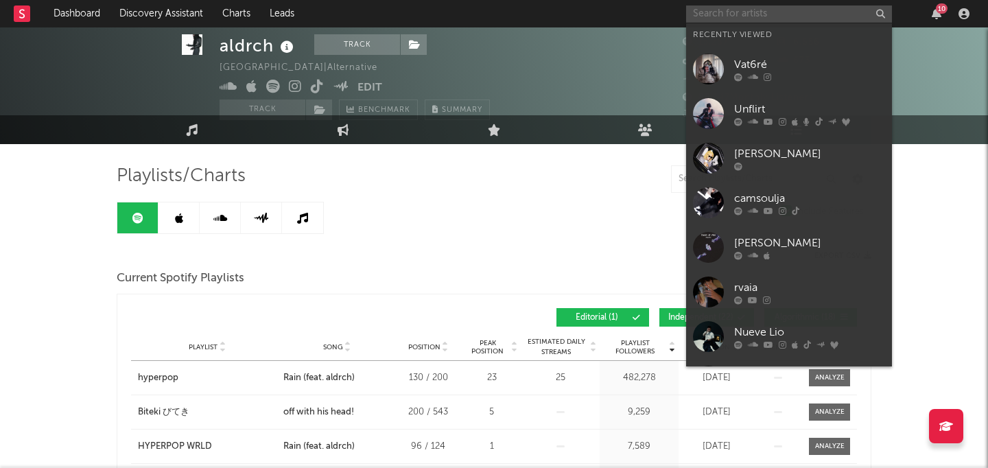
type input "T"
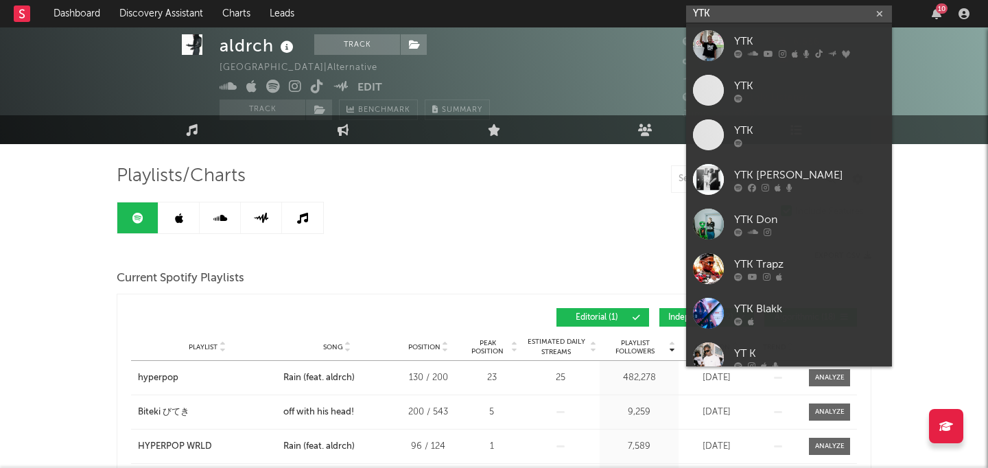
type input "YTK"
click at [770, 41] on div "YTK" at bounding box center [809, 41] width 151 height 16
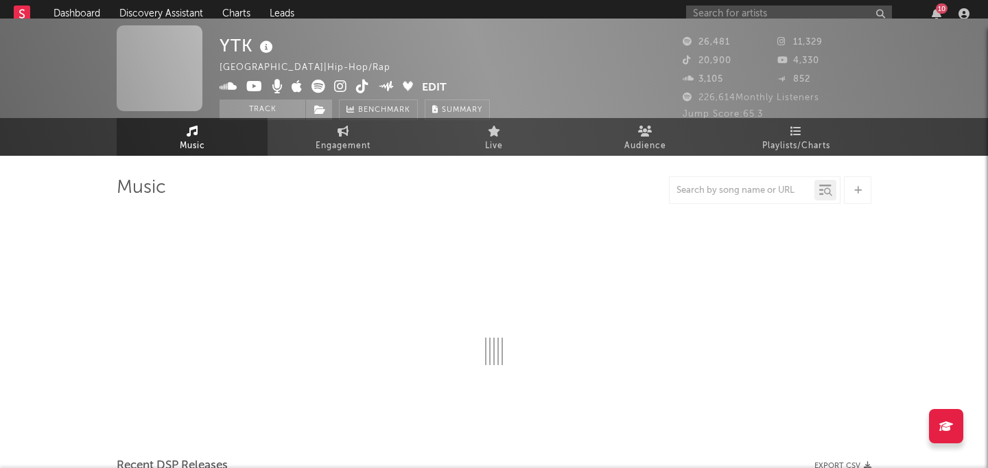
scroll to position [21, 0]
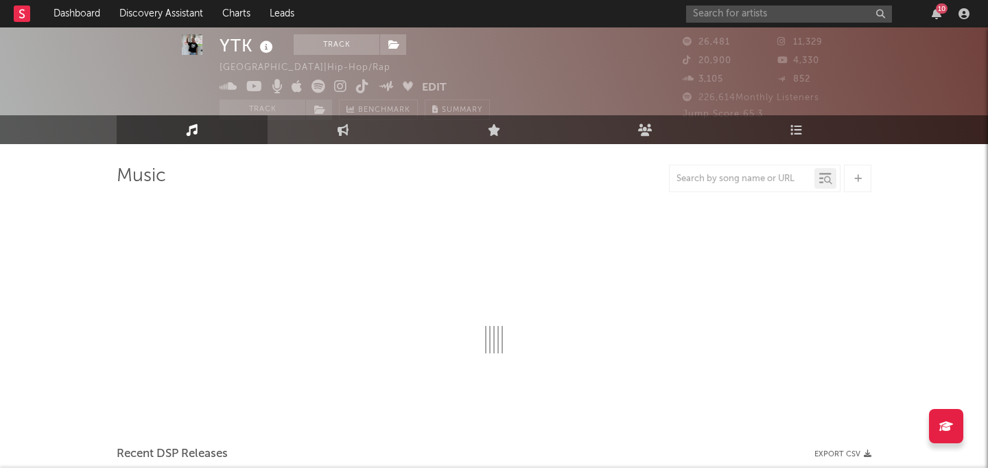
select select "6m"
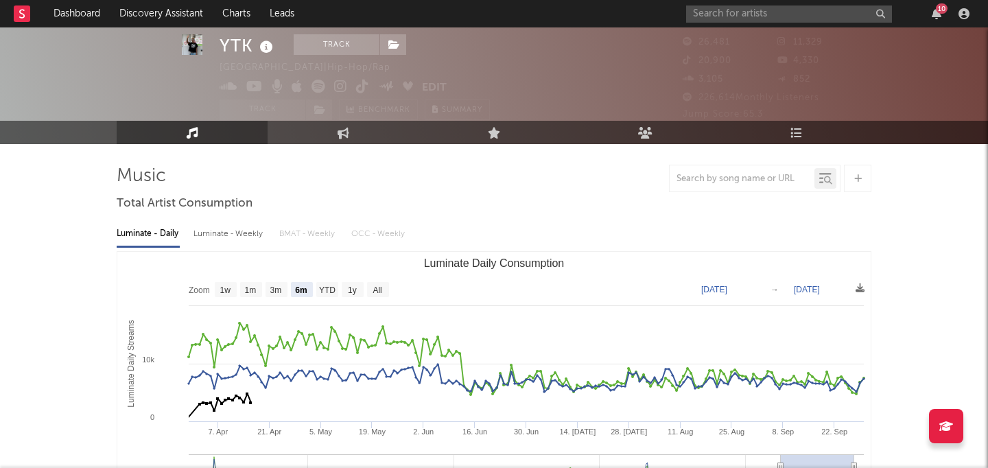
scroll to position [68, 0]
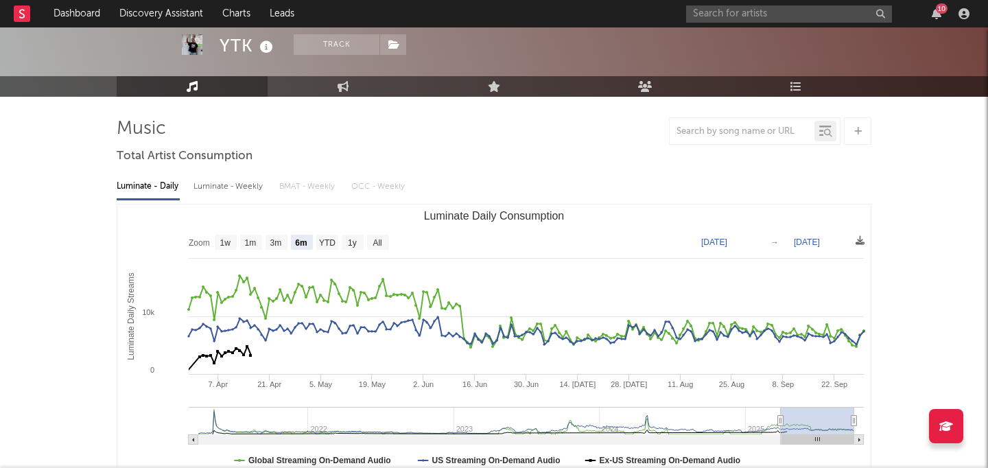
click at [774, 80] on link "Playlists/Charts" at bounding box center [796, 86] width 151 height 21
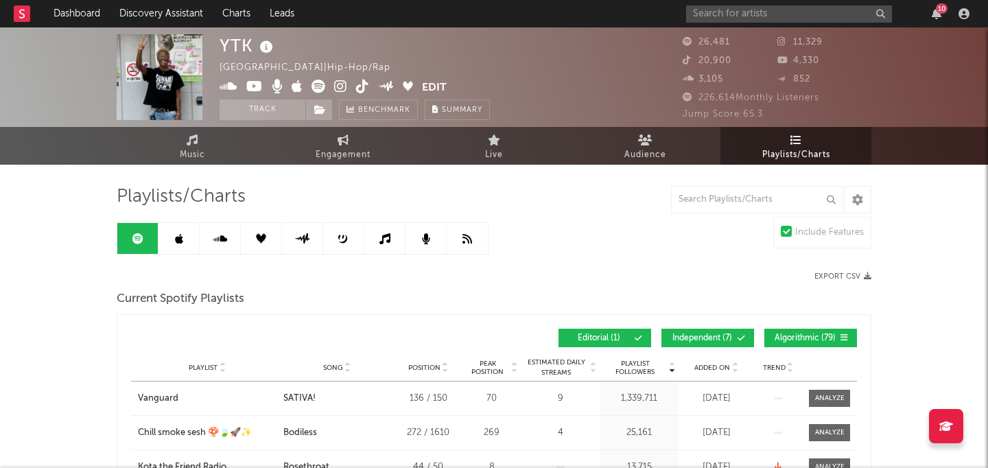
click at [175, 235] on icon at bounding box center [179, 238] width 8 height 11
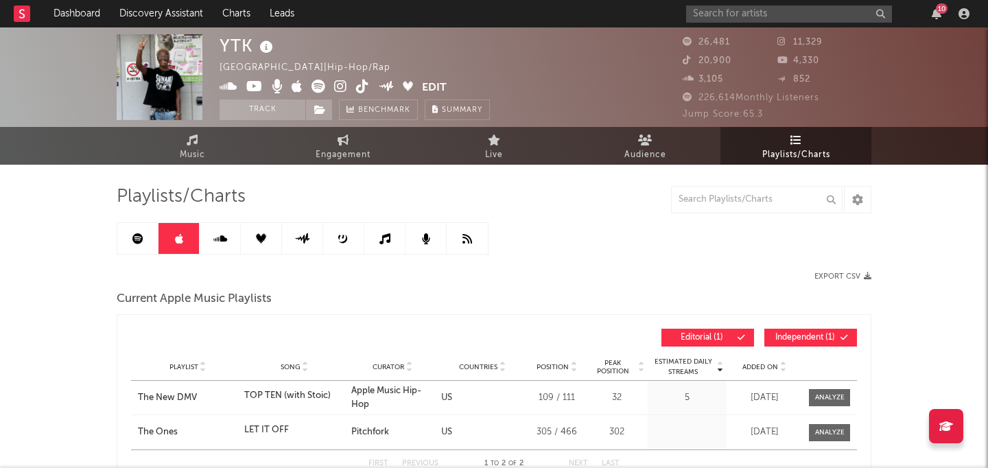
click at [228, 228] on link at bounding box center [220, 238] width 41 height 31
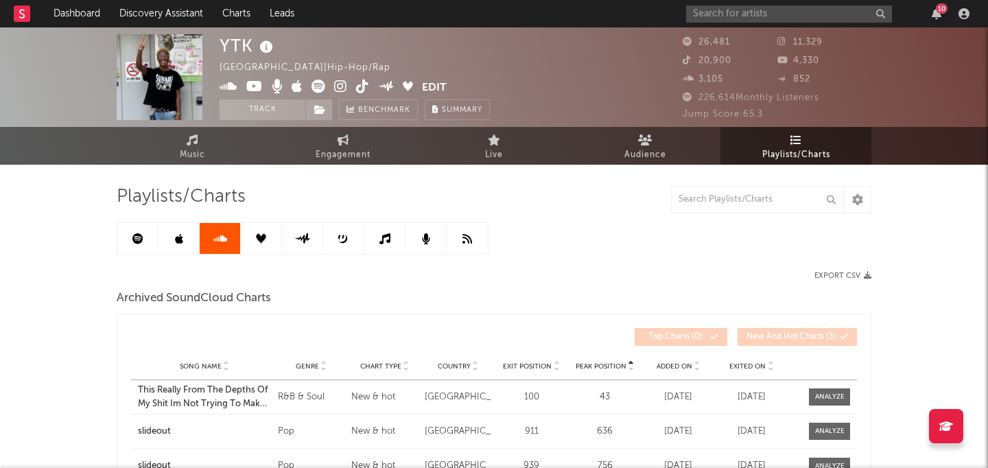
click at [258, 232] on link at bounding box center [261, 238] width 41 height 31
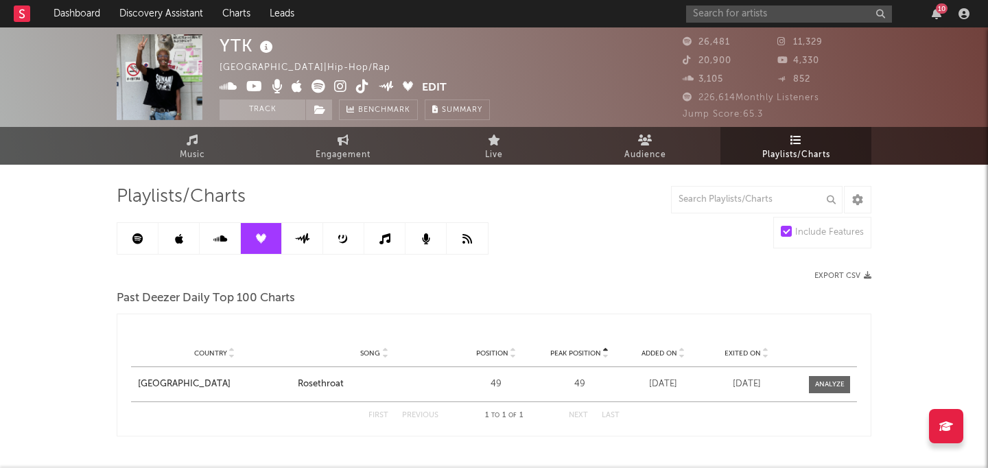
click at [302, 235] on icon at bounding box center [302, 238] width 16 height 10
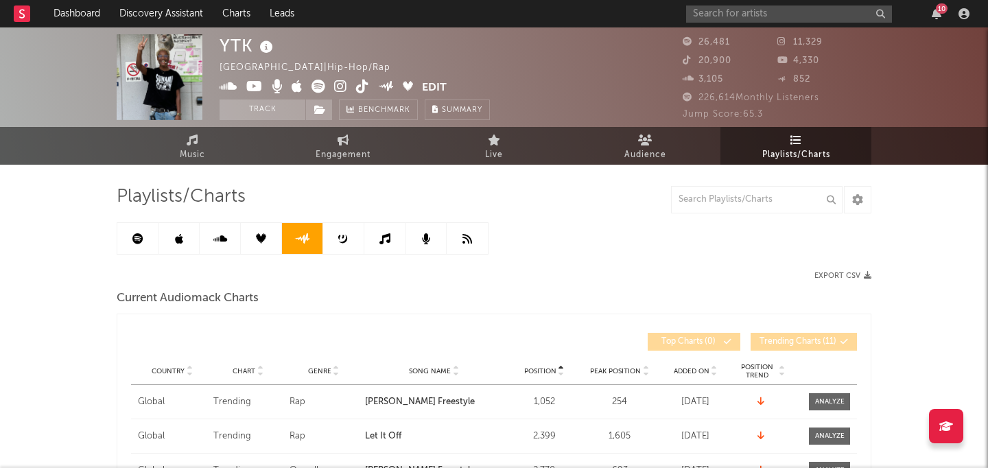
click at [338, 235] on icon at bounding box center [343, 238] width 10 height 10
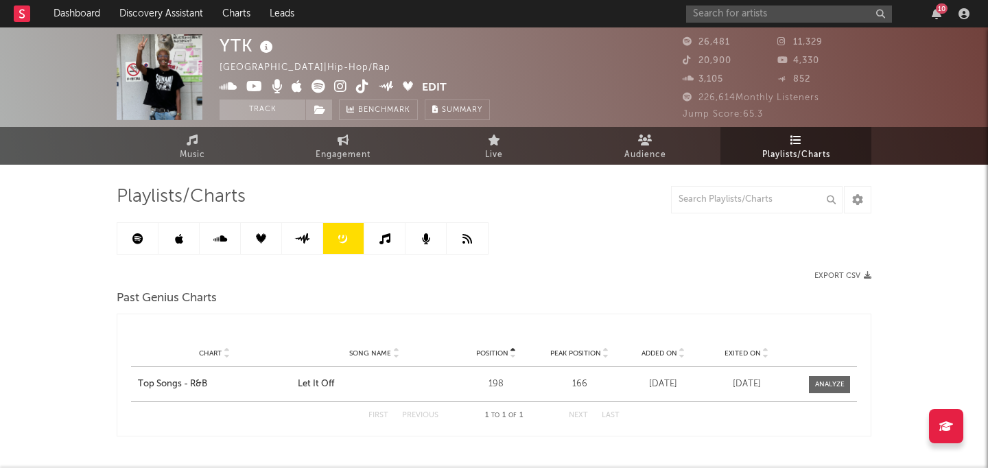
click at [359, 238] on link at bounding box center [343, 238] width 41 height 31
click at [389, 244] on icon at bounding box center [385, 238] width 11 height 11
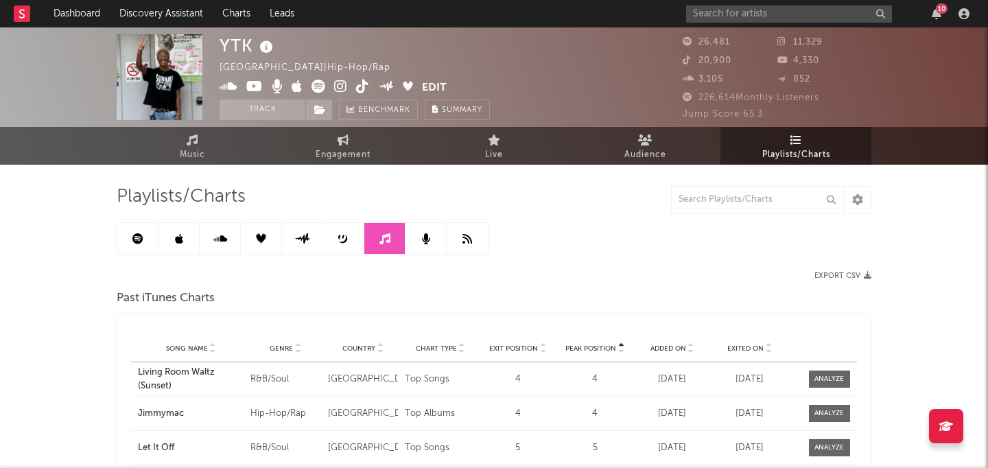
click at [310, 246] on link at bounding box center [302, 238] width 41 height 31
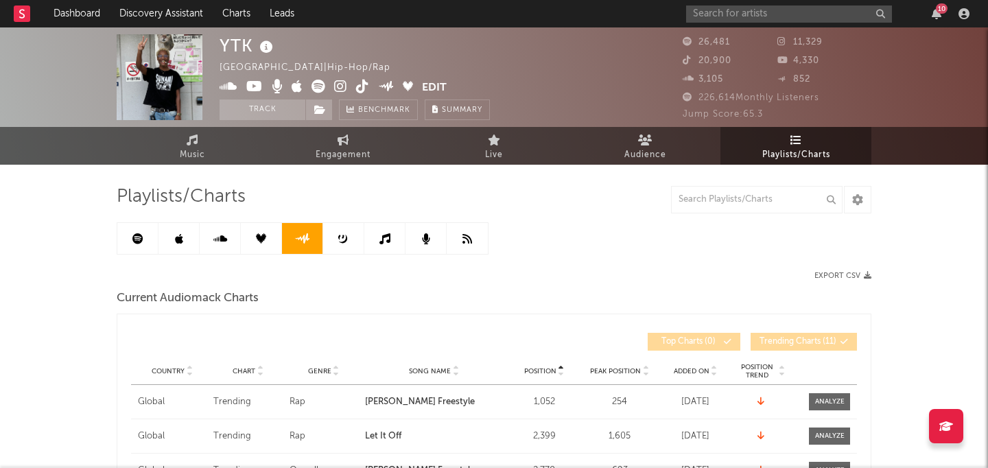
click at [419, 250] on link at bounding box center [426, 238] width 41 height 31
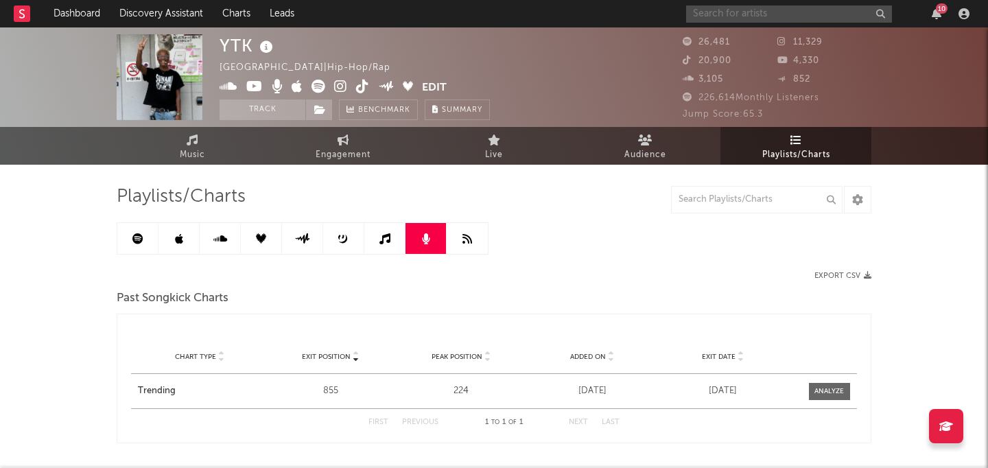
click at [800, 19] on input "text" at bounding box center [789, 13] width 206 height 17
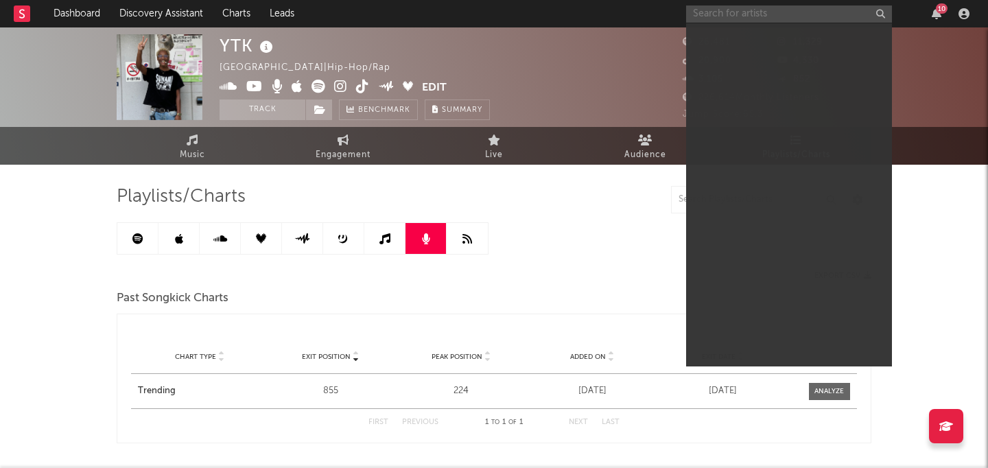
paste input "Imon Soleil"
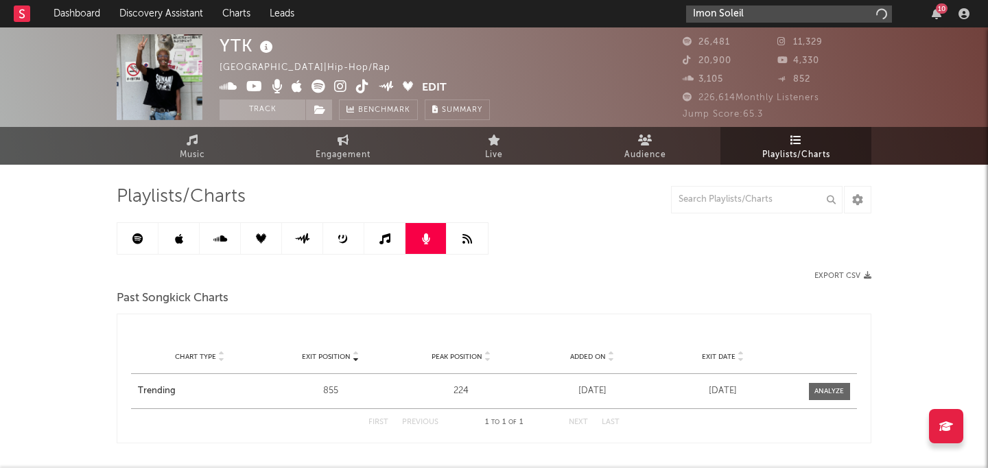
drag, startPoint x: 774, startPoint y: 12, endPoint x: 716, endPoint y: 12, distance: 57.7
click at [716, 12] on input "Imon Soleil" at bounding box center [789, 13] width 206 height 17
click at [793, 18] on input "Imon Soleil" at bounding box center [789, 13] width 206 height 17
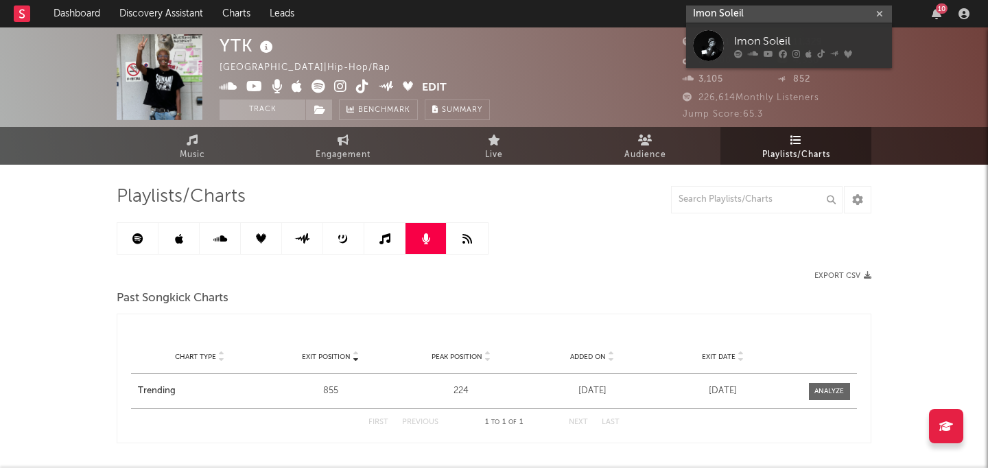
click at [726, 19] on input "Imon Soleil" at bounding box center [789, 13] width 206 height 17
paste input "[PERSON_NAME]"
type input "[PERSON_NAME]"
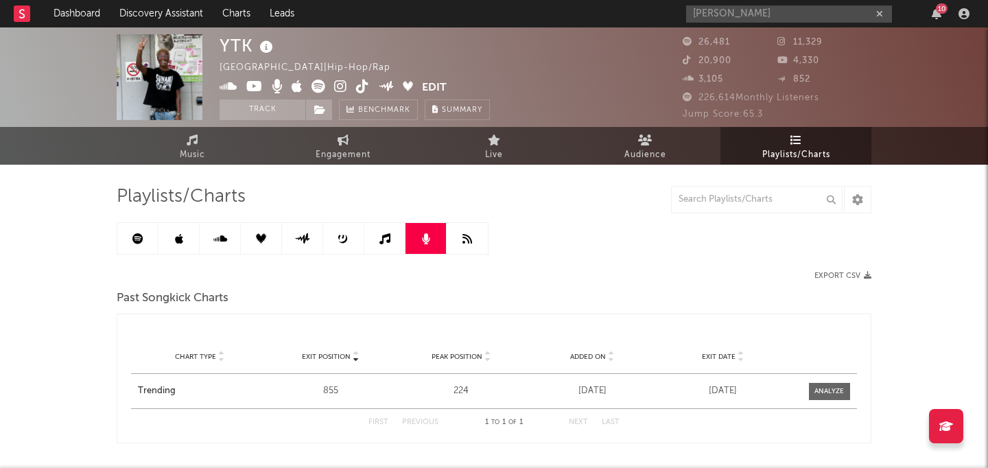
click at [925, 77] on div "YTK [GEOGRAPHIC_DATA] | Hip-Hop/Rap Edit Track Benchmark Summary 26,481 11,329 …" at bounding box center [494, 77] width 988 height 100
click at [945, 95] on div "YTK [GEOGRAPHIC_DATA] | Hip-Hop/Rap Edit Track Benchmark Summary 26,481 11,329 …" at bounding box center [494, 77] width 988 height 100
click at [818, 12] on input "[PERSON_NAME]" at bounding box center [789, 13] width 206 height 17
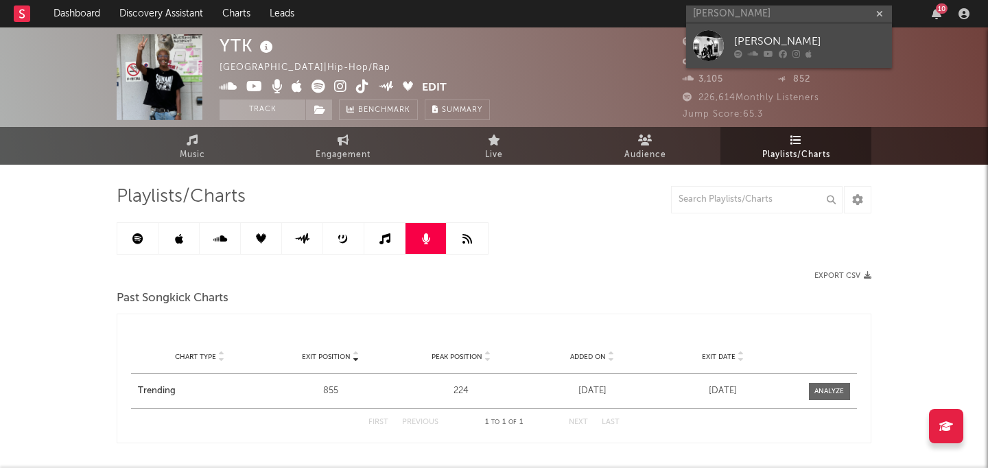
click at [810, 34] on div "[PERSON_NAME]" at bounding box center [809, 41] width 151 height 16
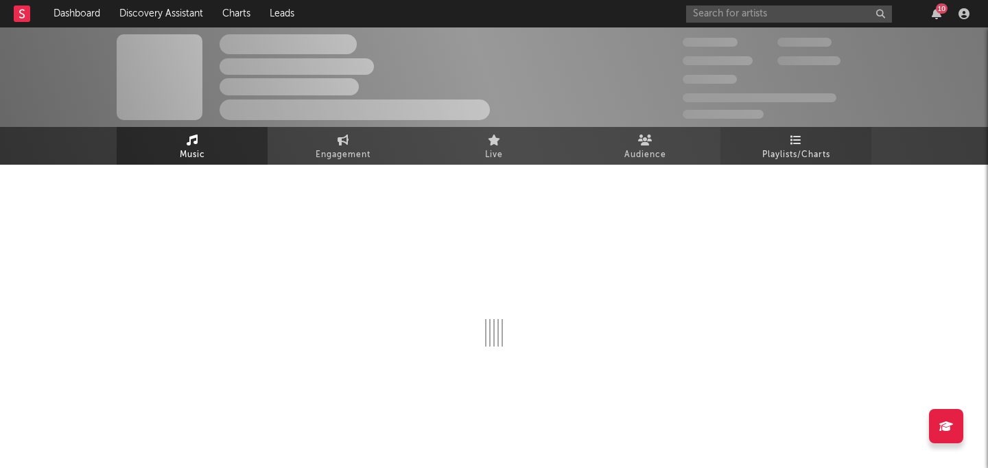
click at [787, 149] on span "Playlists/Charts" at bounding box center [797, 155] width 68 height 16
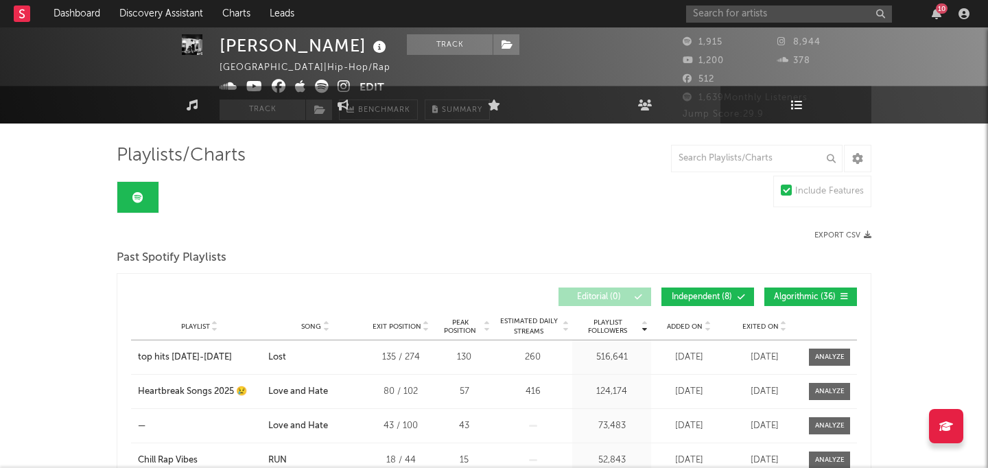
scroll to position [131, 0]
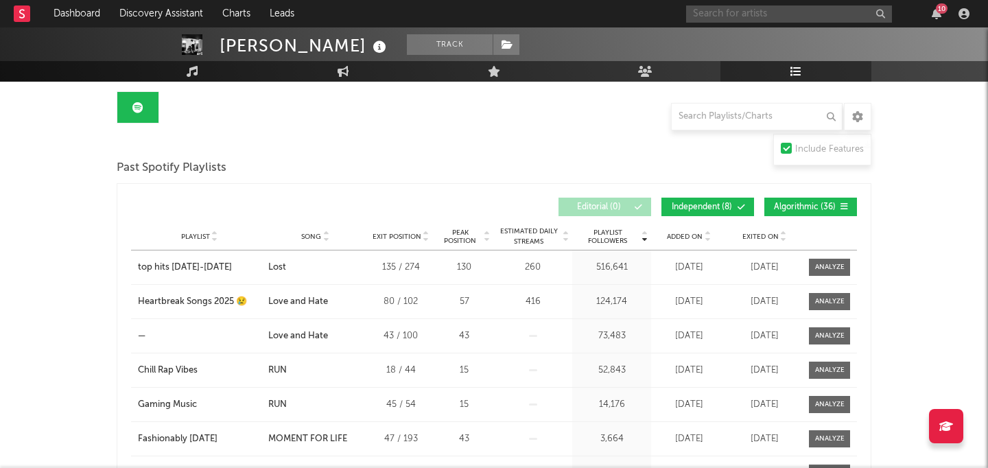
click at [824, 14] on input "text" at bounding box center [789, 13] width 206 height 17
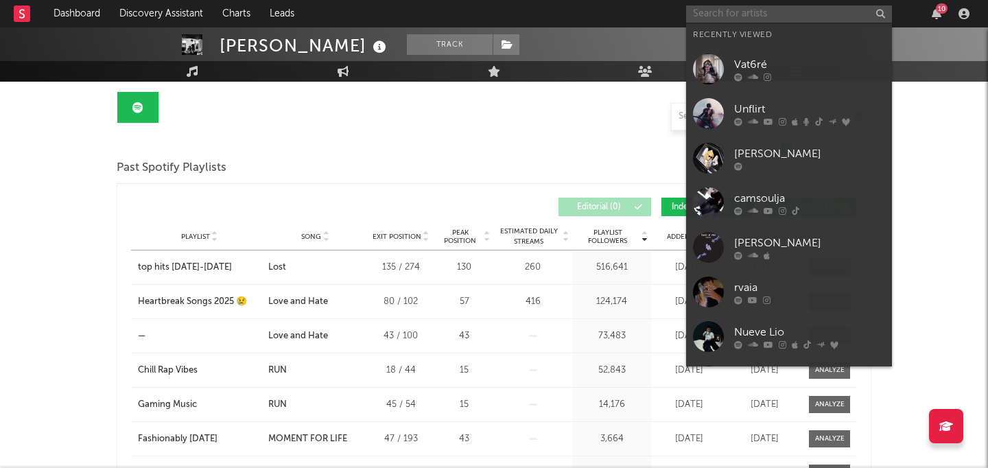
paste input "[PERSON_NAME] [PERSON_NAME]"
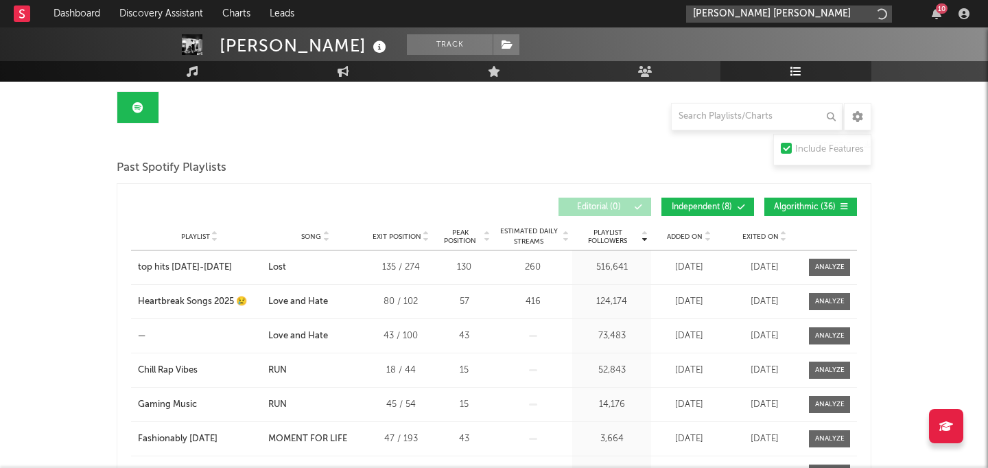
type input "[PERSON_NAME] [PERSON_NAME]"
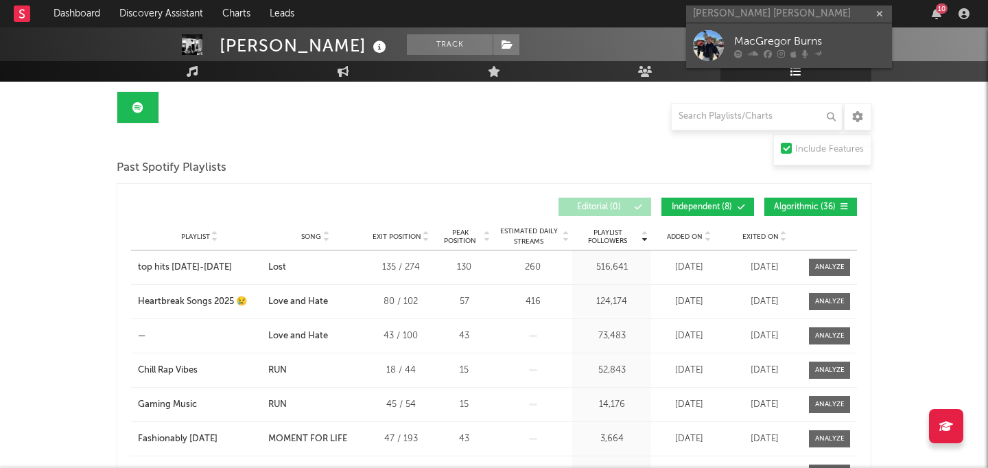
click at [787, 28] on link "MacGregor Burns" at bounding box center [789, 45] width 206 height 45
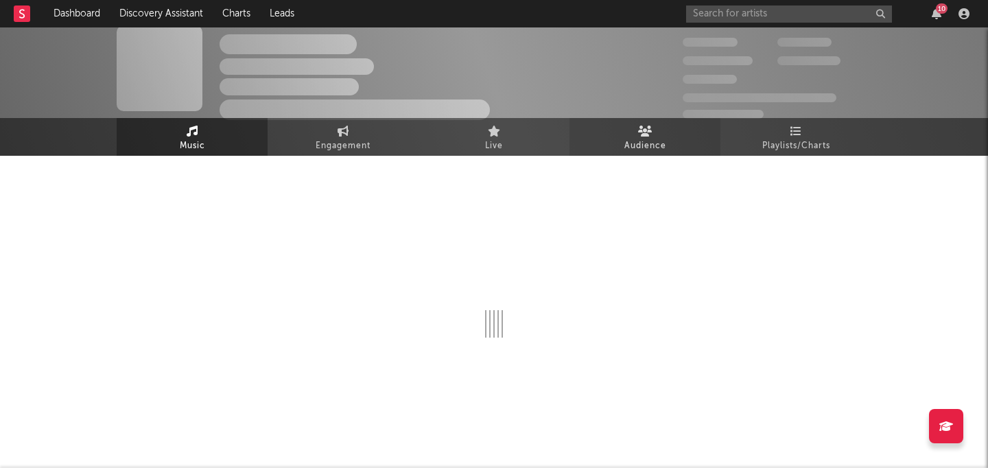
select select "6m"
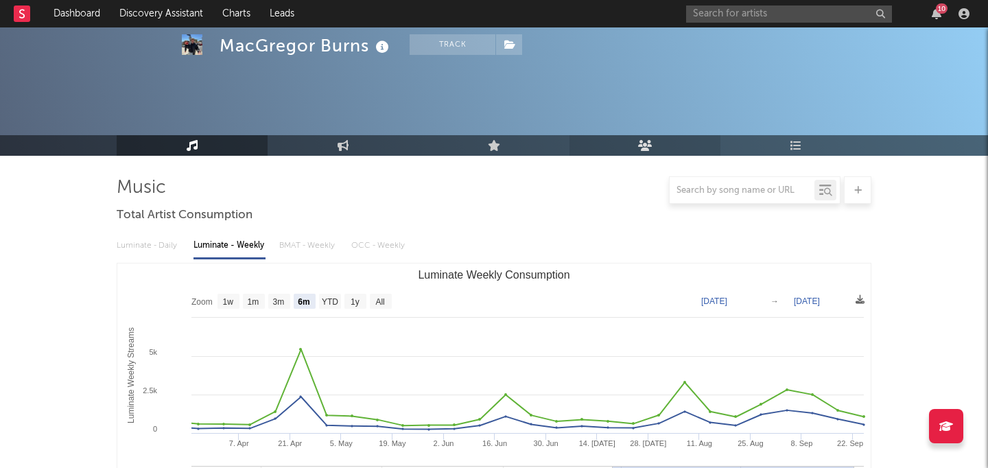
scroll to position [131, 0]
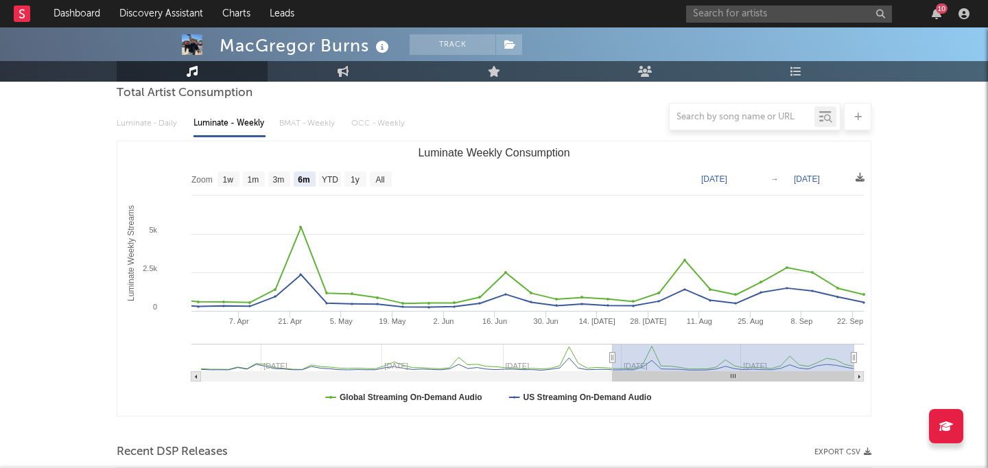
click at [795, 77] on link "Playlists/Charts" at bounding box center [796, 71] width 151 height 21
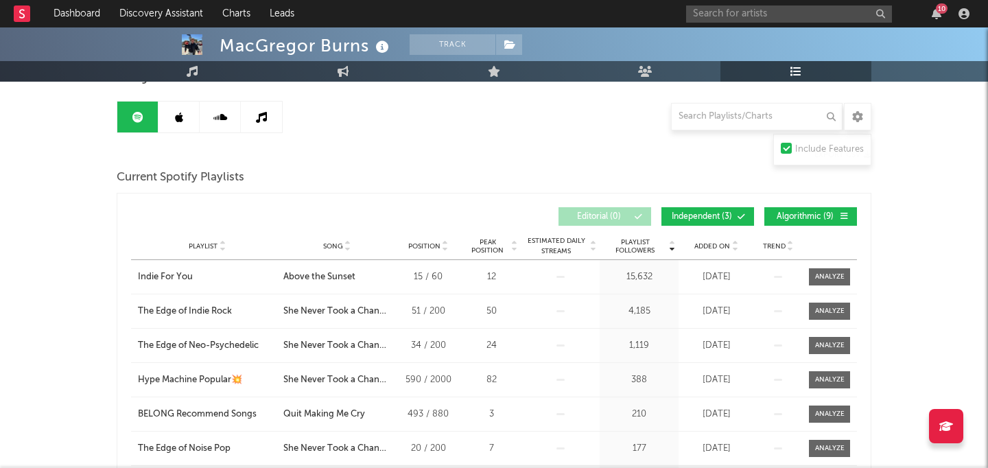
click at [188, 124] on link at bounding box center [179, 117] width 41 height 31
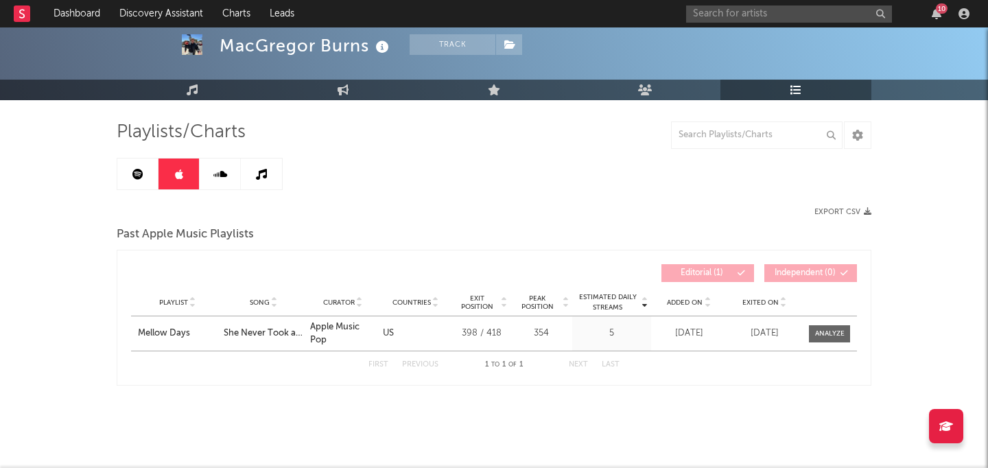
click at [233, 160] on link at bounding box center [220, 174] width 41 height 31
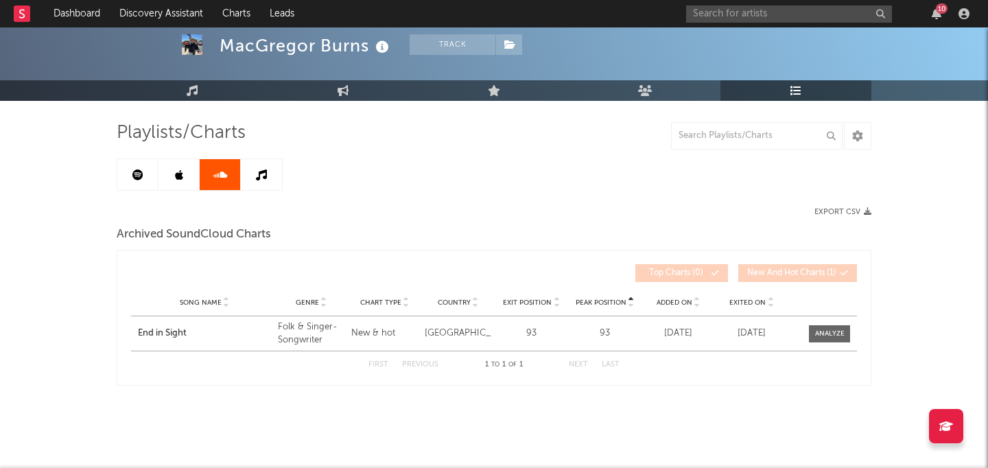
click at [265, 166] on link at bounding box center [261, 174] width 41 height 31
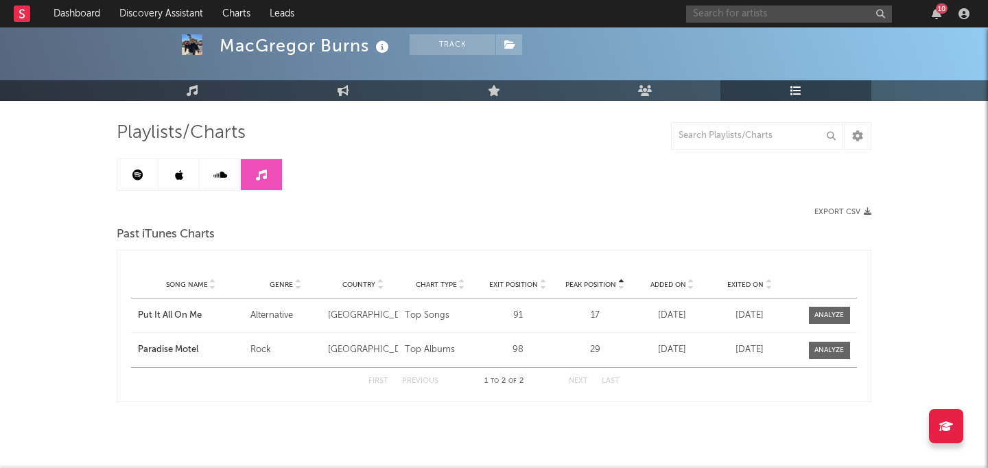
click at [766, 19] on input "text" at bounding box center [789, 13] width 206 height 17
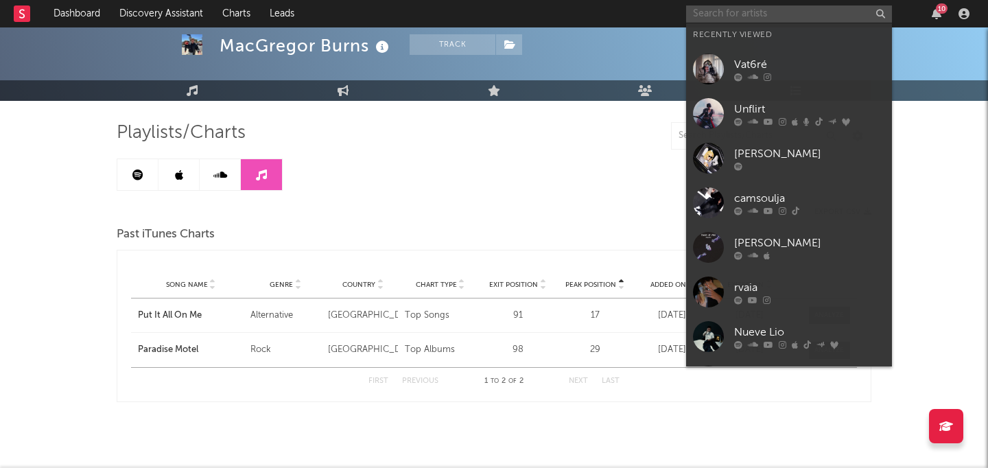
paste input "[PERSON_NAME]"
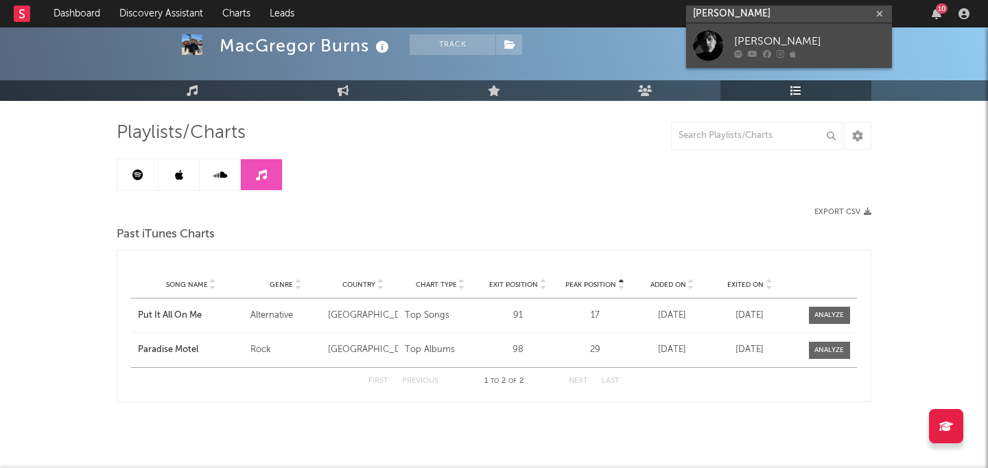
type input "[PERSON_NAME]"
click at [756, 34] on div "[PERSON_NAME]" at bounding box center [809, 41] width 151 height 16
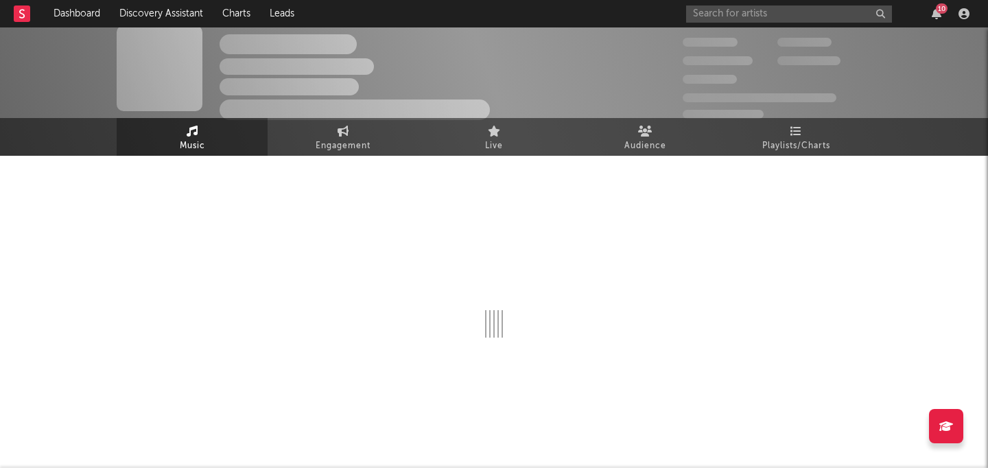
select select "1w"
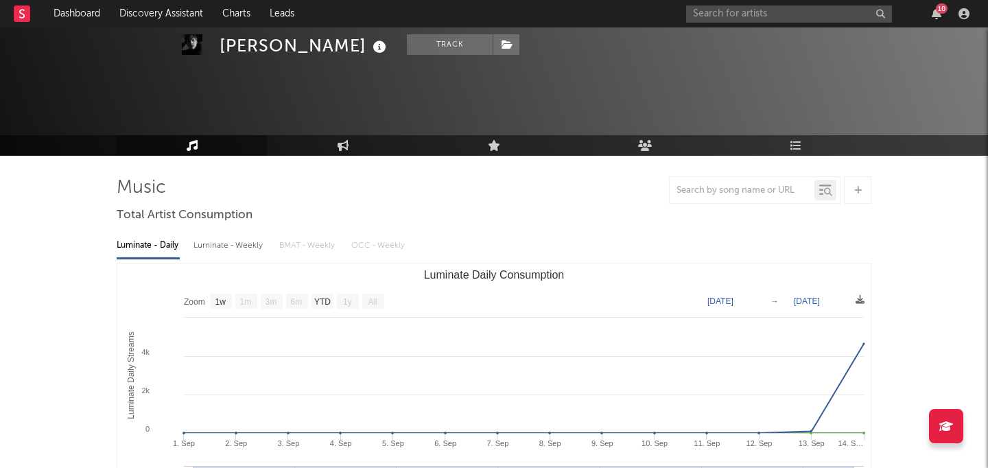
scroll to position [64, 0]
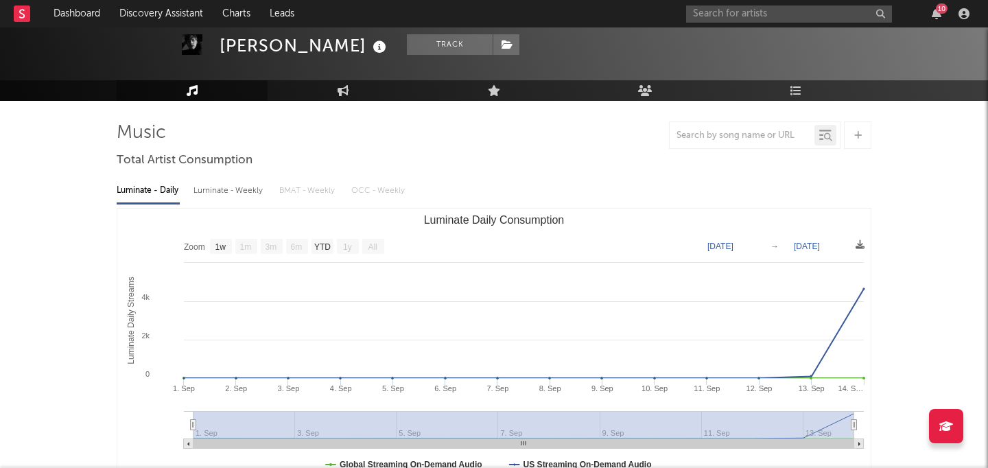
click at [250, 41] on div "[PERSON_NAME]" at bounding box center [305, 45] width 170 height 23
copy div "[PERSON_NAME]"
click at [806, 8] on input "text" at bounding box center [789, 13] width 206 height 17
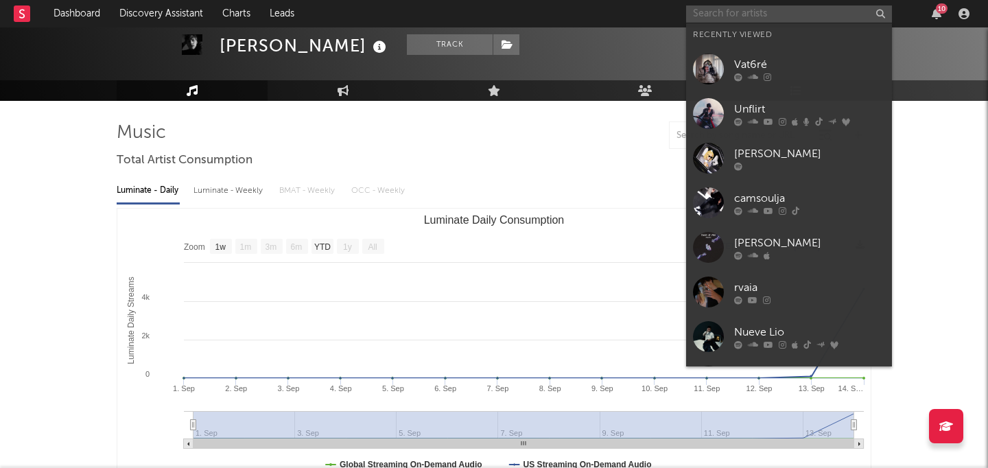
paste input "[PERSON_NAME]"
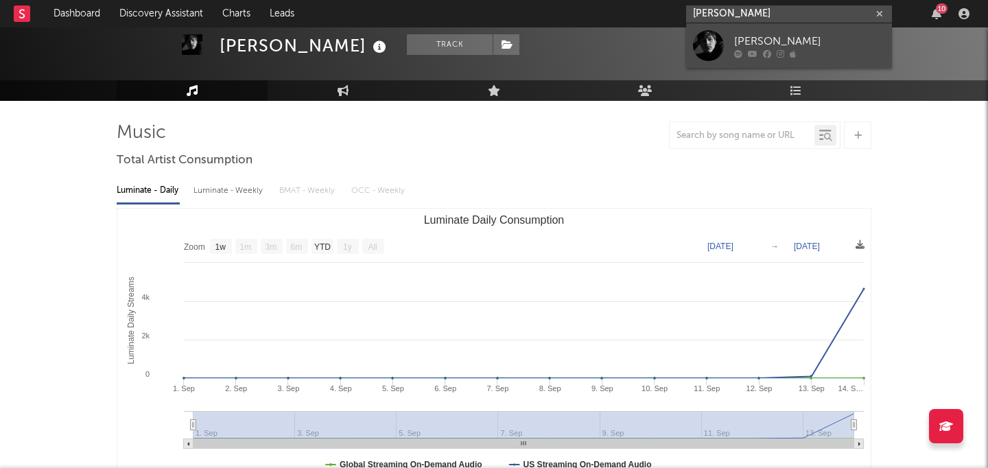
type input "[PERSON_NAME]"
click at [794, 39] on div "[PERSON_NAME]" at bounding box center [809, 41] width 151 height 16
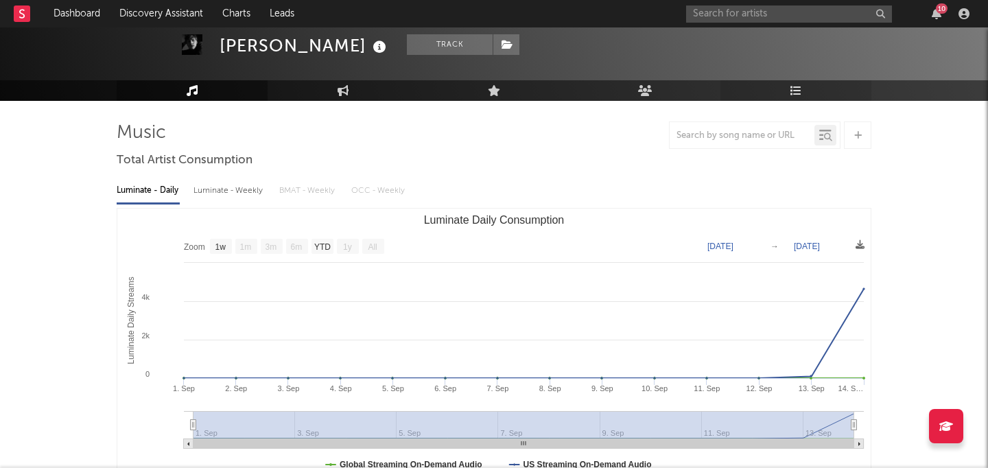
click at [814, 90] on link "Playlists/Charts" at bounding box center [796, 90] width 151 height 21
